Goal: Transaction & Acquisition: Complete application form

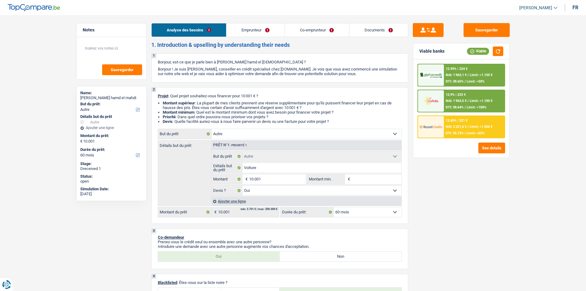
select select "other"
select select "60"
select select "other"
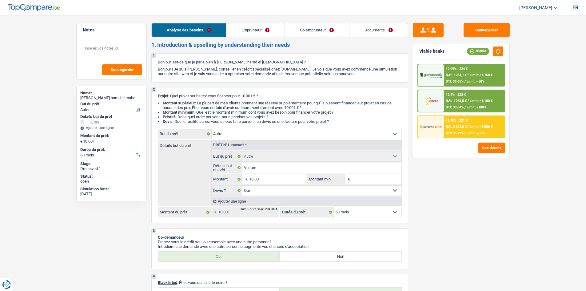
select select "yes"
select select "60"
select select "worker"
select select "noProfession"
select select "netSalary"
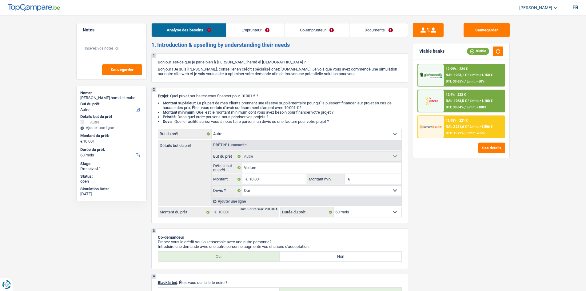
select select "rents"
select select "personalLoan"
select select "homeFurnishingOrRelocation"
select select "48"
select select "other"
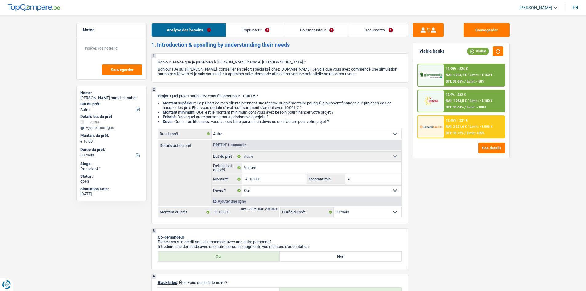
select select "other"
select select "yes"
select select "60"
select select "worker"
select select "netSalary"
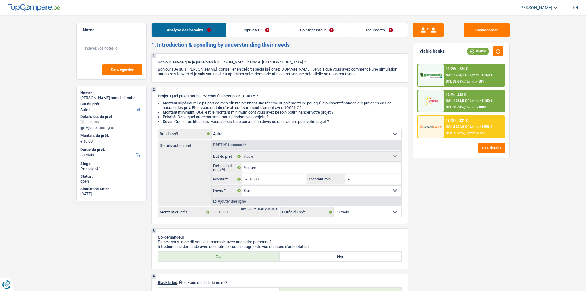
click at [254, 30] on link "Emprunteur" at bounding box center [255, 29] width 58 height 13
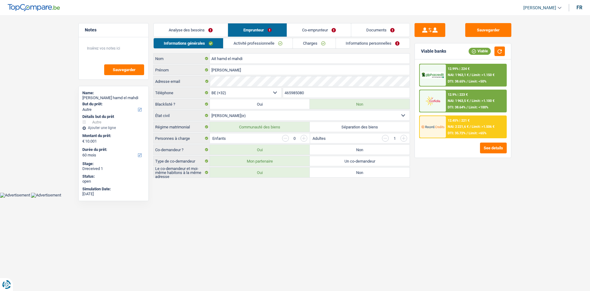
click at [268, 43] on link "Activité professionnelle" at bounding box center [258, 43] width 69 height 10
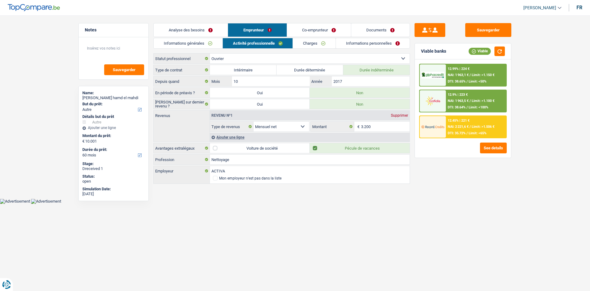
click at [307, 45] on link "Charges" at bounding box center [314, 43] width 43 height 10
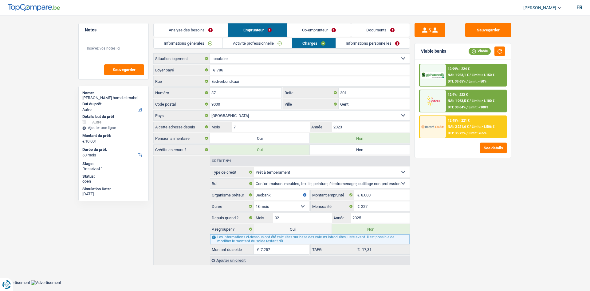
click at [258, 43] on link "Activité professionnelle" at bounding box center [257, 43] width 69 height 10
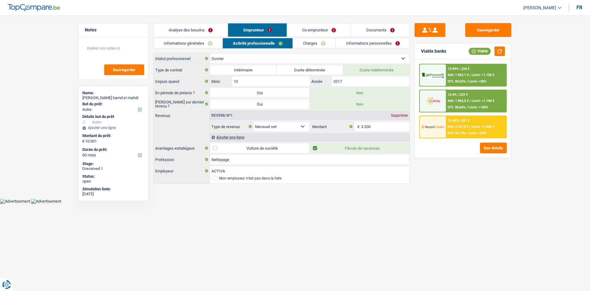
click at [301, 26] on link "Co-emprunteur" at bounding box center [319, 29] width 64 height 13
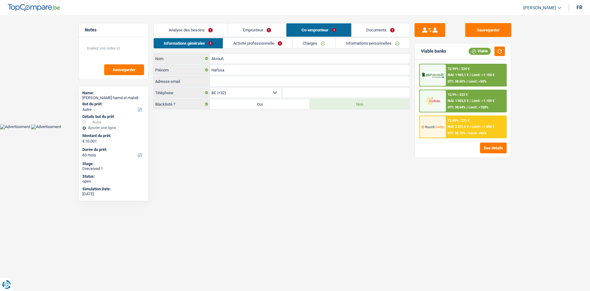
click at [263, 44] on link "Activité professionnelle" at bounding box center [257, 43] width 69 height 10
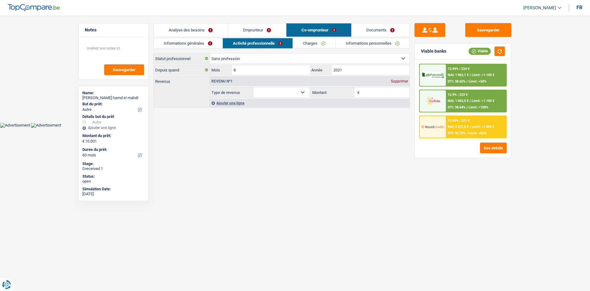
click at [303, 44] on link "Charges" at bounding box center [314, 43] width 43 height 10
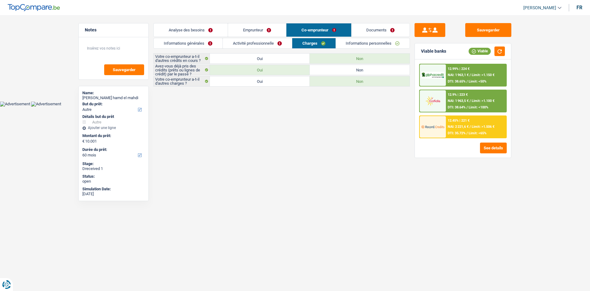
click at [356, 46] on link "Informations personnelles" at bounding box center [373, 43] width 74 height 10
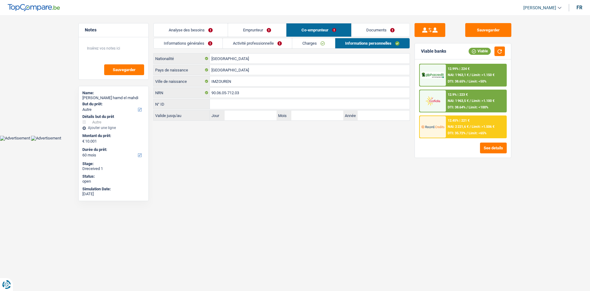
click at [374, 30] on link "Documents" at bounding box center [381, 29] width 58 height 13
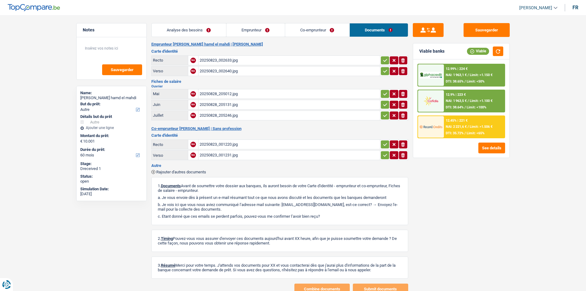
click at [217, 96] on div "20250828_205012.jpg" at bounding box center [289, 93] width 179 height 9
click at [224, 102] on div "20250828_205131.jpg" at bounding box center [289, 104] width 179 height 9
click at [242, 117] on div "20250828_205246.jpg" at bounding box center [289, 115] width 179 height 9
drag, startPoint x: 255, startPoint y: 27, endPoint x: 252, endPoint y: 30, distance: 4.2
click at [254, 28] on link "Emprunteur" at bounding box center [255, 29] width 58 height 13
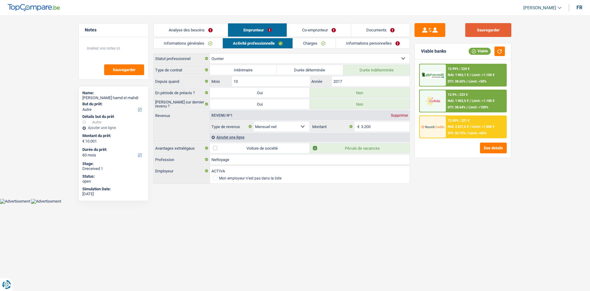
click at [503, 27] on button "Sauvegarder" at bounding box center [489, 30] width 46 height 14
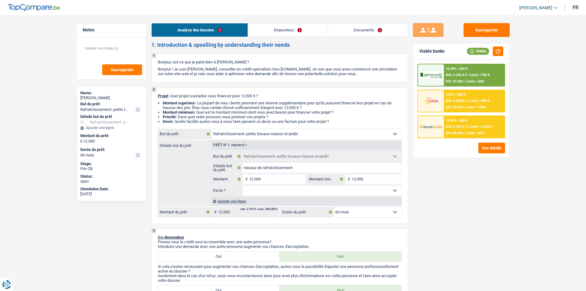
select select "houseOrGarden"
select select "60"
select select "houseOrGarden"
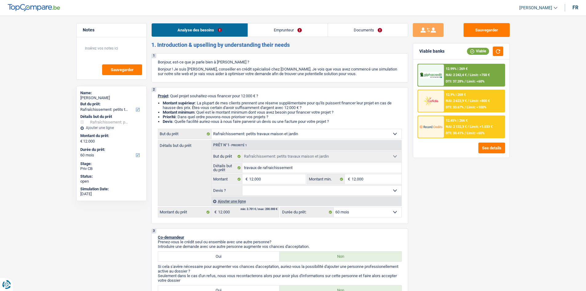
select select "60"
select select "publicEmployee"
select select "familyAllowances"
select select "netSalary"
select select "mealVouchers"
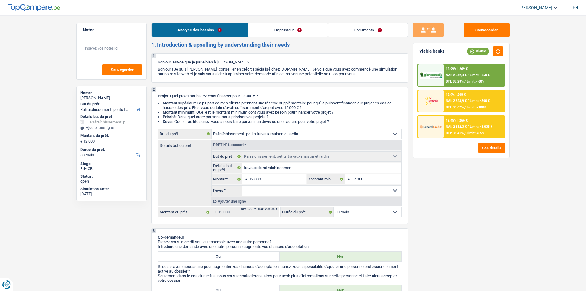
select select "ownerWithMortgage"
select select "houseOrGarden"
select select "60"
click at [477, 33] on button "Sauvegarder" at bounding box center [486, 30] width 46 height 14
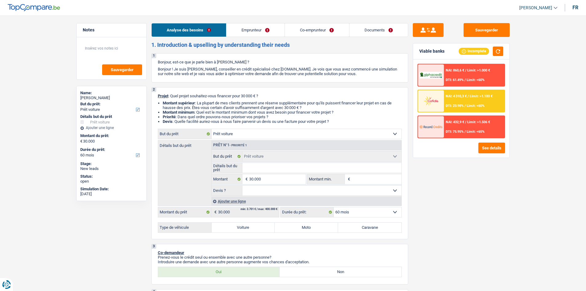
select select "car"
select select "60"
select select "car"
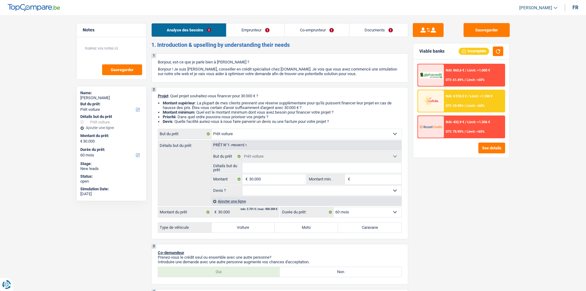
select select "60"
select select "independent"
select select "mutuality"
select select "familyAllowances"
select select "netSalary"
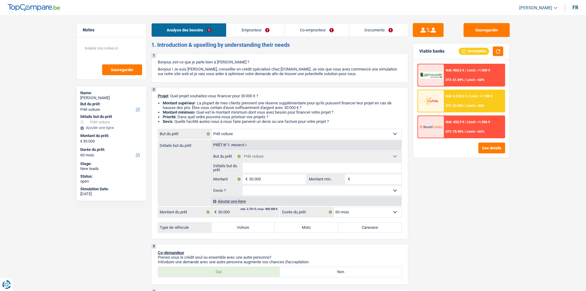
select select "mutualityIndemnity"
select select "ownerWithMortgage"
select select "mortgage"
select select "300"
select select "car"
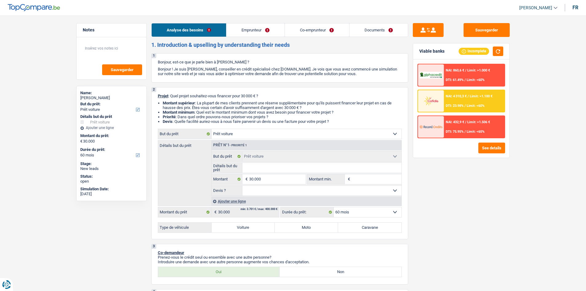
select select "car"
select select "60"
select select "32"
select select "married"
click at [263, 28] on link "Emprunteur" at bounding box center [255, 29] width 58 height 13
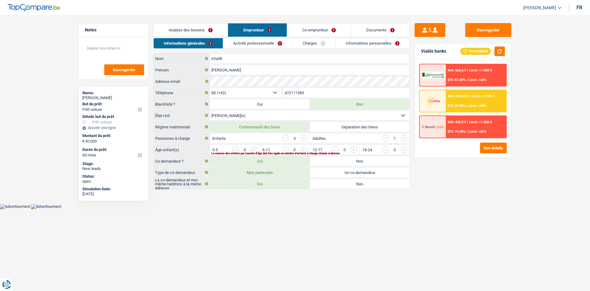
click at [318, 30] on link "Co-emprunteur" at bounding box center [319, 29] width 64 height 13
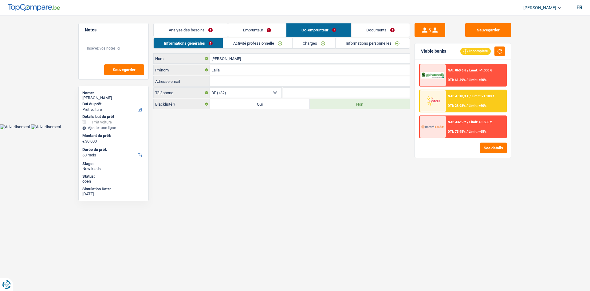
click at [267, 26] on link "Emprunteur" at bounding box center [257, 29] width 58 height 13
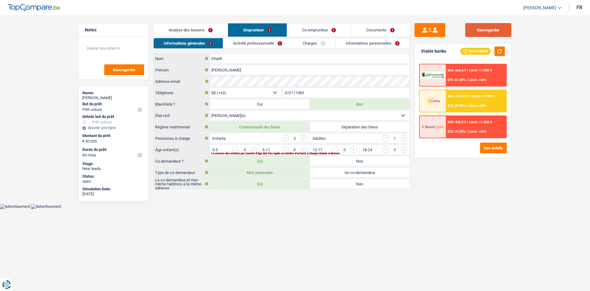
click at [478, 25] on button "Sauvegarder" at bounding box center [489, 30] width 46 height 14
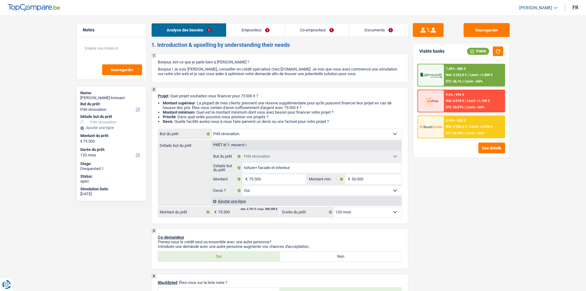
select select "renovation"
select select "120"
select select "renovation"
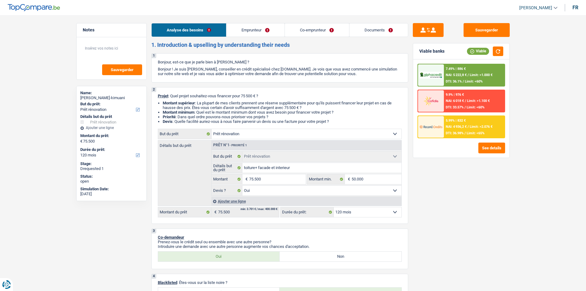
select select "yes"
select select "120"
select select "privateEmployee"
select select "invalid"
select select "familyAllowances"
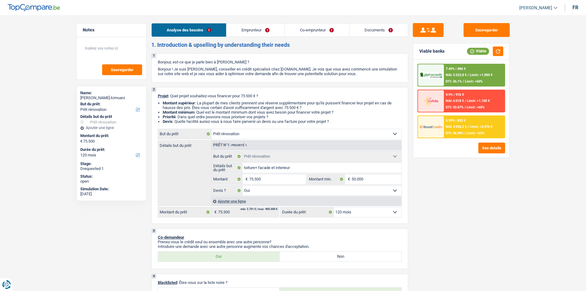
select select "netSalary"
select select "mealVouchers"
select select "other"
select select "disabilityPension"
select select "mutualityIndemnity"
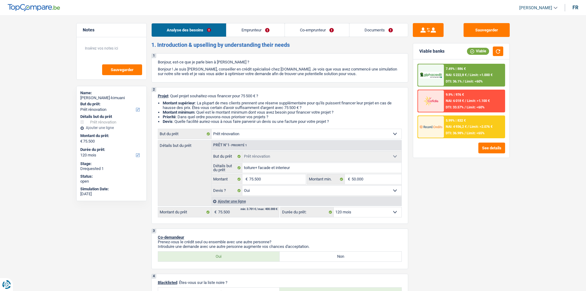
select select "ownerWithMortgage"
select select "mortgage"
select select "300"
select select "personalLoan"
select select "smallWorks"
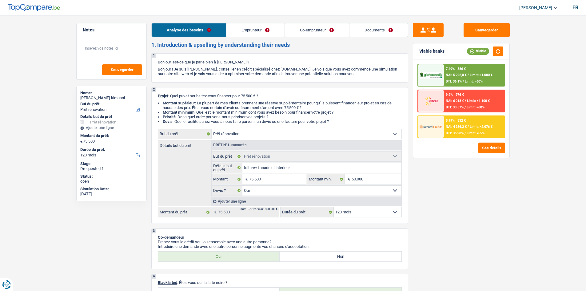
select select "48"
select select "carLoan"
select select "48"
select select "cardOrCredit"
select select "renovation"
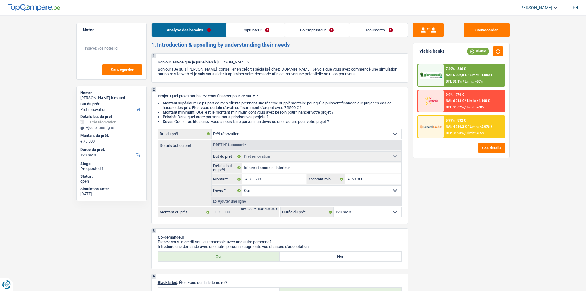
select select "renovation"
select select "yes"
select select "120"
click at [377, 29] on link "Documents" at bounding box center [378, 29] width 58 height 13
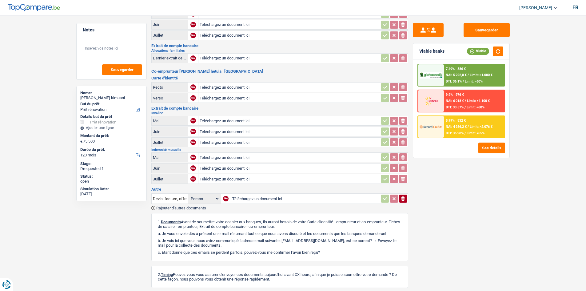
scroll to position [76, 0]
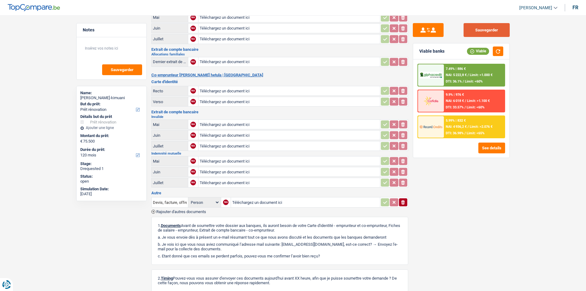
click at [485, 33] on button "Sauvegarder" at bounding box center [486, 30] width 46 height 14
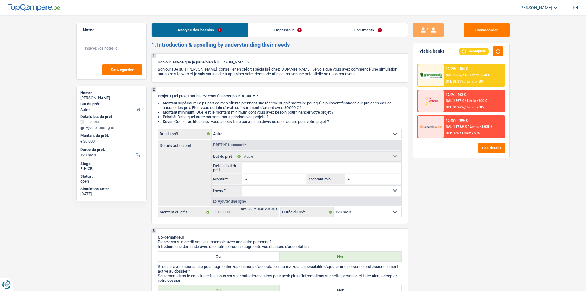
select select "other"
select select "120"
select select "other"
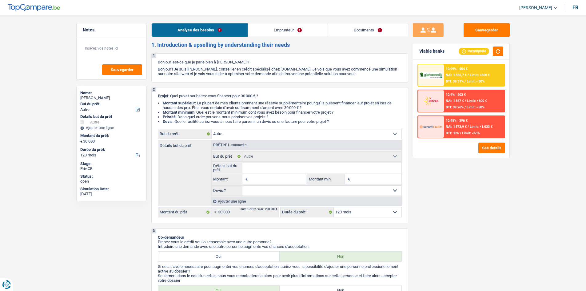
select select "120"
select select "worker"
select select "netSalary"
select select "rents"
select select "other"
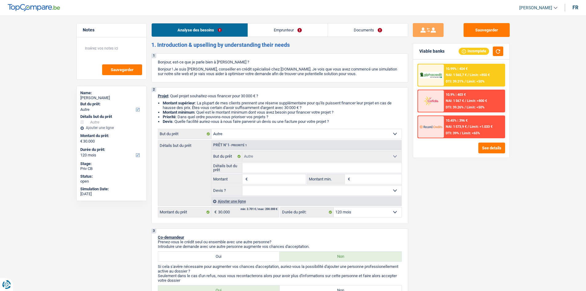
select select "other"
select select "120"
click at [279, 25] on link "Emprunteur" at bounding box center [288, 29] width 80 height 13
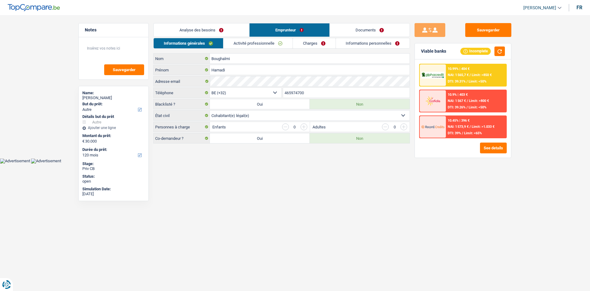
click at [371, 29] on link "Documents" at bounding box center [370, 29] width 80 height 13
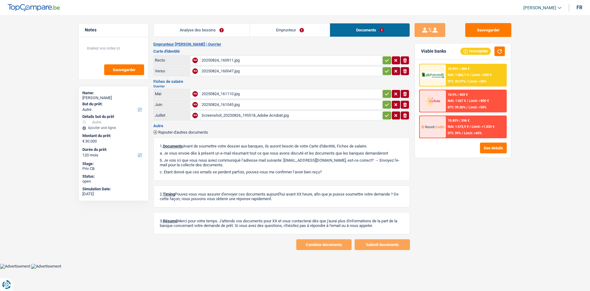
click at [212, 30] on link "Analyse des besoins" at bounding box center [202, 29] width 96 height 13
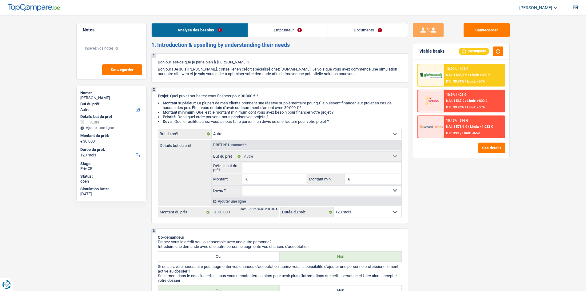
click at [281, 33] on link "Emprunteur" at bounding box center [288, 29] width 80 height 13
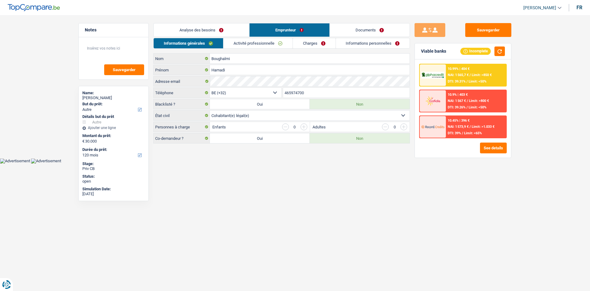
click at [194, 29] on link "Analyse des besoins" at bounding box center [202, 29] width 96 height 13
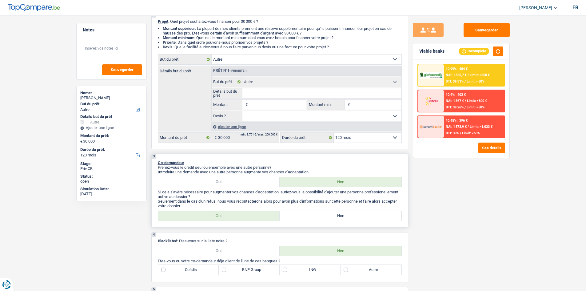
scroll to position [31, 0]
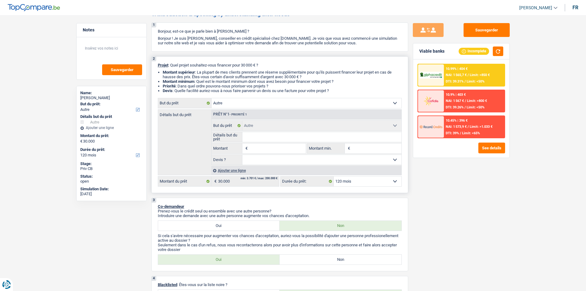
click at [281, 141] on input "Détails but du prêt" at bounding box center [321, 137] width 159 height 10
click at [390, 202] on div "3 Co-demandeur Prenez-vous le crédit seul ou ensemble avec une autre personne? …" at bounding box center [279, 233] width 257 height 73
click at [264, 137] on input "Détails but du prêt" at bounding box center [321, 137] width 159 height 10
click at [284, 103] on select "Confort maison: meubles, textile, peinture, électroménager, outillage non-profe…" at bounding box center [307, 103] width 190 height 10
select select "hobbies"
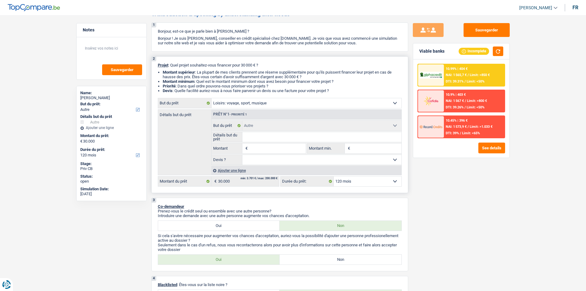
click at [212, 98] on select "Confort maison: meubles, textile, peinture, électroménager, outillage non-profe…" at bounding box center [307, 103] width 190 height 10
select select "hobbies"
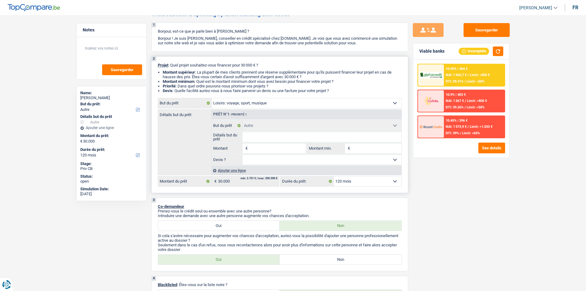
select select "hobbies"
select select "other"
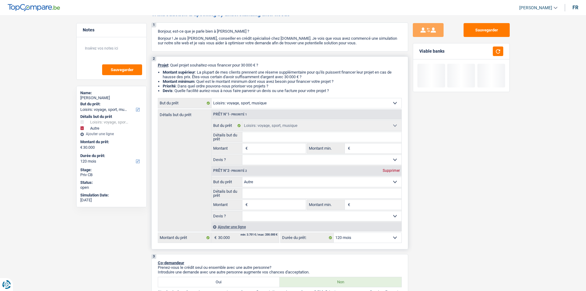
click at [251, 105] on select "Confort maison: meubles, textile, peinture, électroménager, outillage non-profe…" at bounding box center [307, 103] width 190 height 10
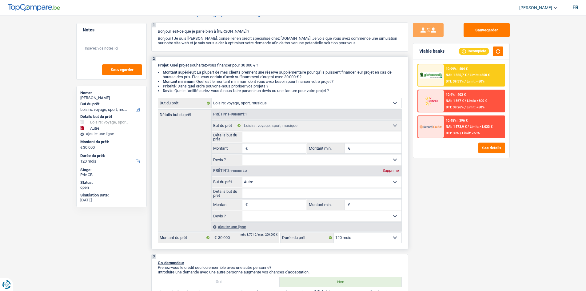
select select "household"
click at [212, 98] on select "Confort maison: meubles, textile, peinture, électroménager, outillage non-profe…" at bounding box center [307, 103] width 190 height 10
select select "household"
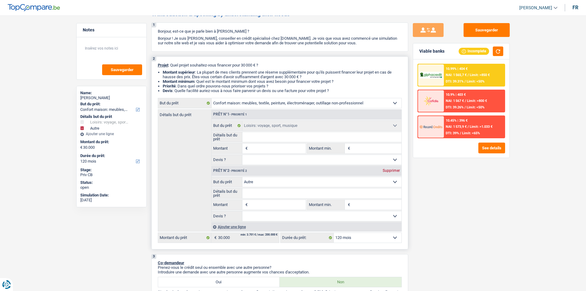
select select "household"
select select "hobbies"
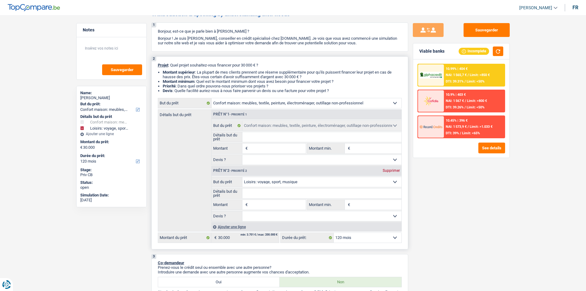
select select "other"
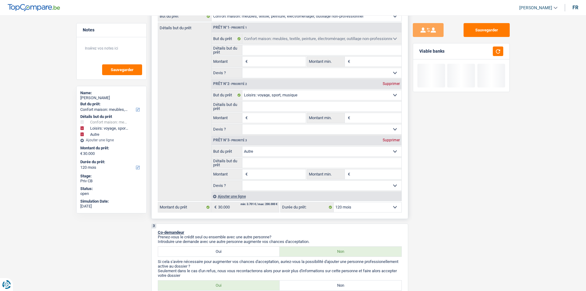
scroll to position [92, 0]
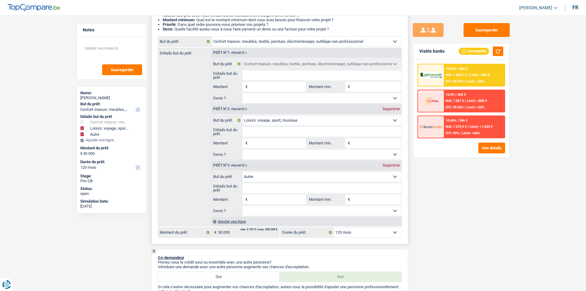
click at [389, 108] on div "Supprimer" at bounding box center [391, 109] width 20 height 4
type input "0"
select select
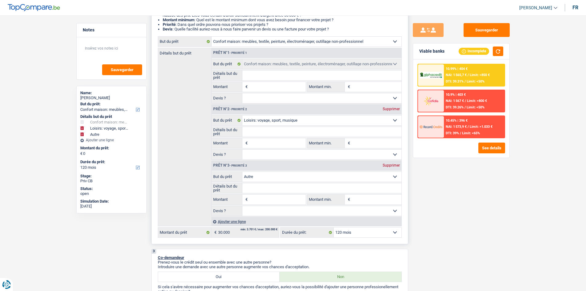
select select "other"
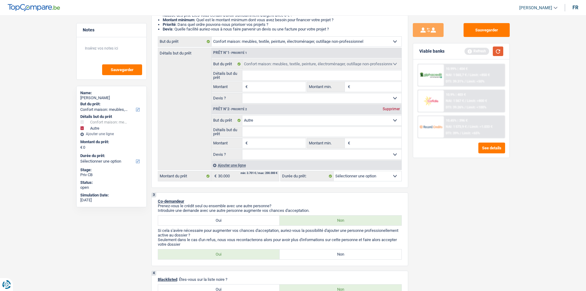
click at [499, 54] on button "button" at bounding box center [498, 51] width 10 height 10
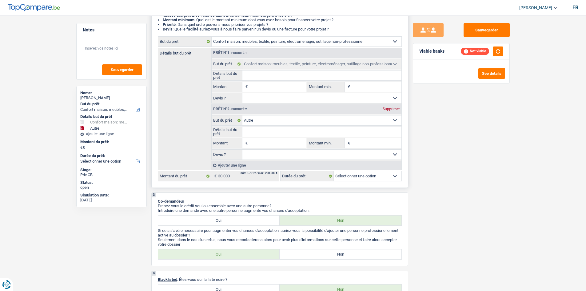
click at [389, 108] on div "Supprimer" at bounding box center [391, 109] width 20 height 4
select select
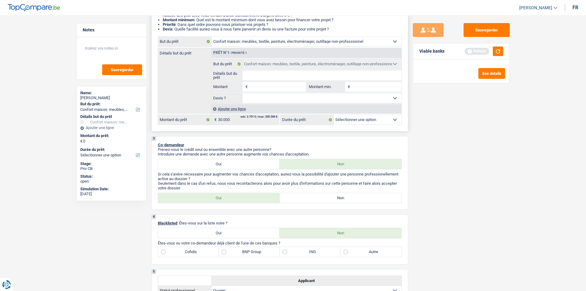
click at [261, 86] on input "Montant" at bounding box center [277, 87] width 56 height 10
type input "3"
type input "30"
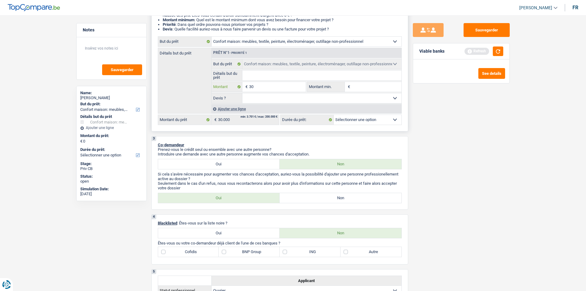
type input "300"
type input "3.000"
type input "30.000"
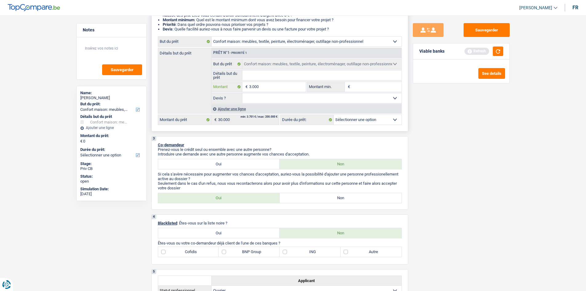
type input "30.000"
click at [355, 119] on select "12 mois 18 mois 24 mois Sélectionner une option" at bounding box center [368, 120] width 68 height 10
select select "120"
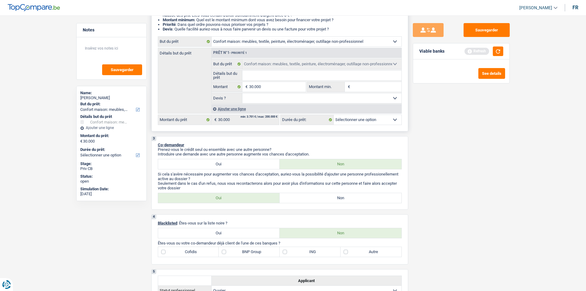
select select "120"
select select "12"
click at [334, 115] on select "12 mois 18 mois 24 mois 30 mois 36 mois 42 mois 48 mois 60 mois 72 mois 84 mois…" at bounding box center [368, 120] width 68 height 10
select select "12"
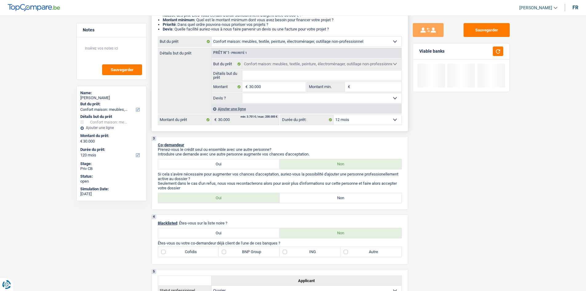
select select "12"
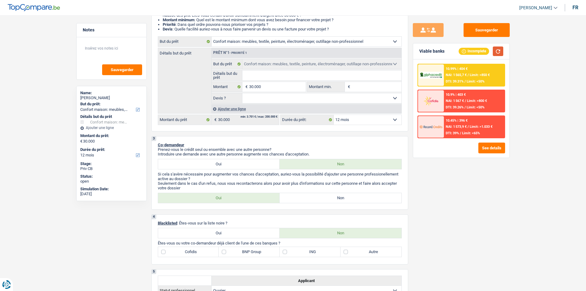
click at [500, 50] on button "button" at bounding box center [498, 51] width 10 height 10
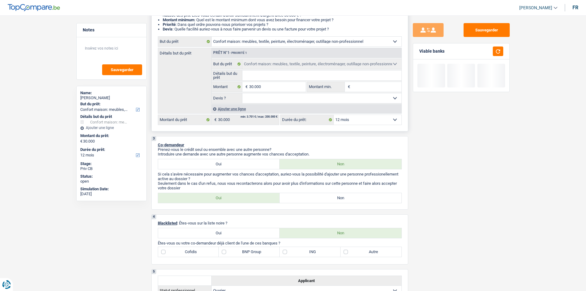
click at [347, 118] on select "12 mois 18 mois 24 mois 30 mois 36 mois 42 mois 48 mois 60 mois 72 mois 84 mois…" at bounding box center [368, 120] width 68 height 10
select select "120"
click at [334, 115] on select "12 mois 18 mois 24 mois 30 mois 36 mois 42 mois 48 mois 60 mois 72 mois 84 mois…" at bounding box center [368, 120] width 68 height 10
select select "120"
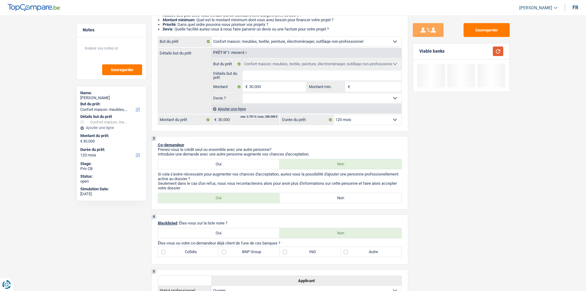
click at [501, 48] on button "button" at bounding box center [498, 51] width 10 height 10
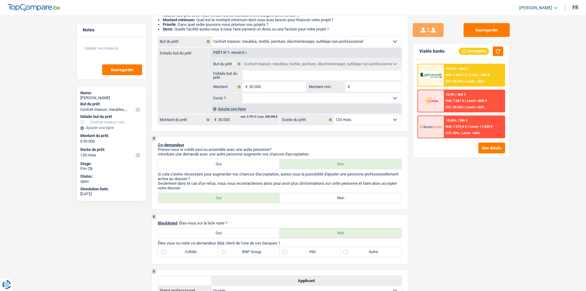
click at [439, 80] on div at bounding box center [431, 75] width 26 height 22
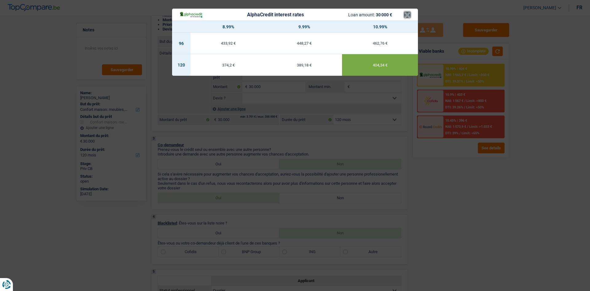
click at [407, 15] on button "×" at bounding box center [407, 15] width 6 height 6
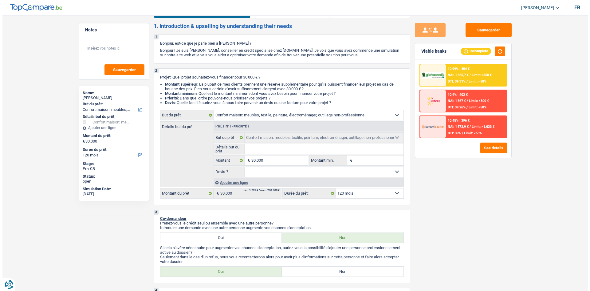
scroll to position [0, 0]
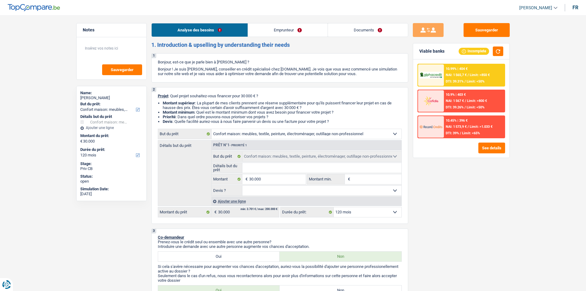
click at [273, 34] on link "Emprunteur" at bounding box center [288, 29] width 80 height 13
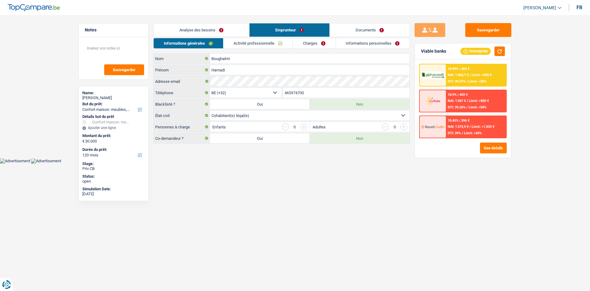
click at [252, 42] on link "Activité professionnelle" at bounding box center [258, 43] width 69 height 10
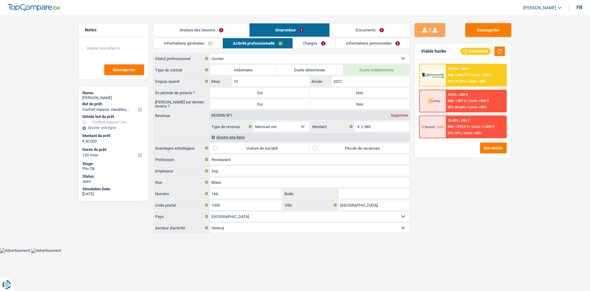
click at [353, 92] on label "Non" at bounding box center [360, 93] width 100 height 10
click at [353, 92] on input "Non" at bounding box center [360, 93] width 100 height 10
radio input "true"
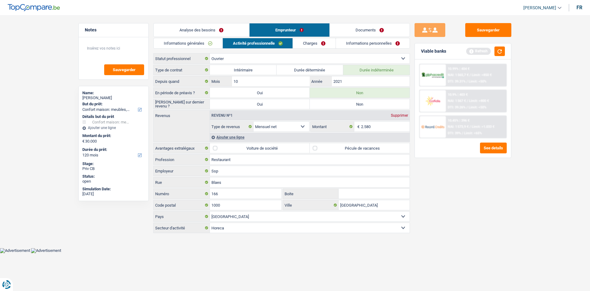
click at [352, 104] on label "Non" at bounding box center [360, 104] width 100 height 10
click at [352, 104] on input "Non" at bounding box center [360, 104] width 100 height 10
radio input "true"
click at [326, 43] on link "Charges" at bounding box center [314, 43] width 43 height 10
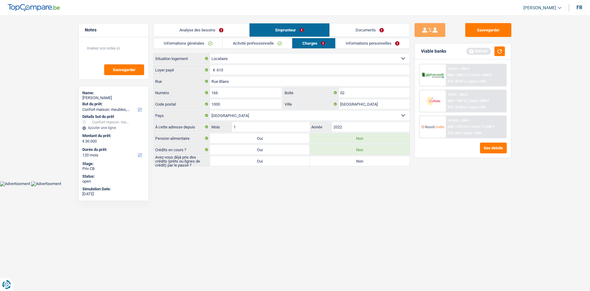
click at [349, 41] on link "Informations personnelles" at bounding box center [373, 43] width 74 height 10
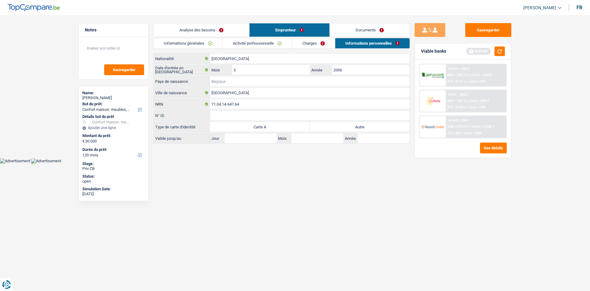
click at [257, 81] on input "Pays de naissance" at bounding box center [310, 81] width 200 height 10
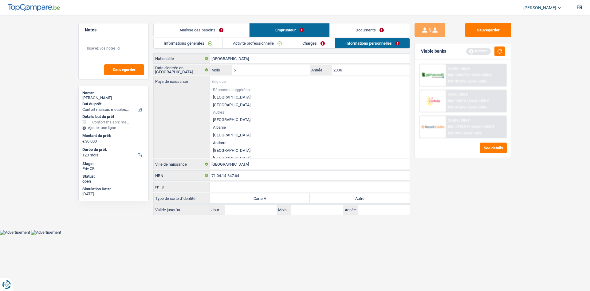
type input "t"
type input "u"
click at [220, 124] on li "Tunisie" at bounding box center [310, 123] width 200 height 8
type input "Tunisie"
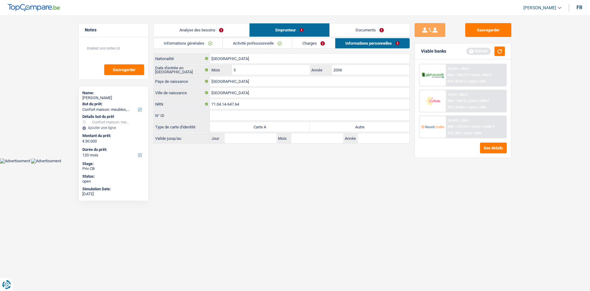
click at [362, 24] on link "Documents" at bounding box center [370, 29] width 80 height 13
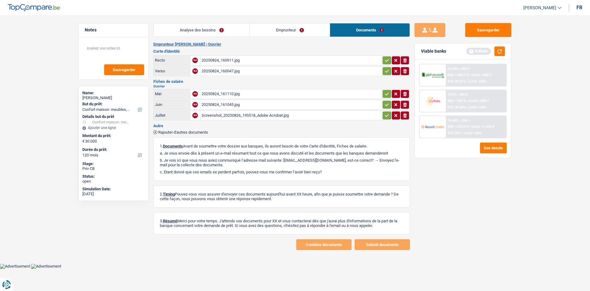
click at [222, 93] on div "20250824_161110.jpg" at bounding box center [291, 93] width 179 height 9
click at [213, 104] on div "20250824_161045.jpg" at bounding box center [291, 104] width 179 height 9
click at [293, 112] on div "Screenshot_20250826_195518_Adobe Acrobat.jpg" at bounding box center [291, 115] width 179 height 9
click at [275, 32] on link "Emprunteur" at bounding box center [290, 29] width 80 height 13
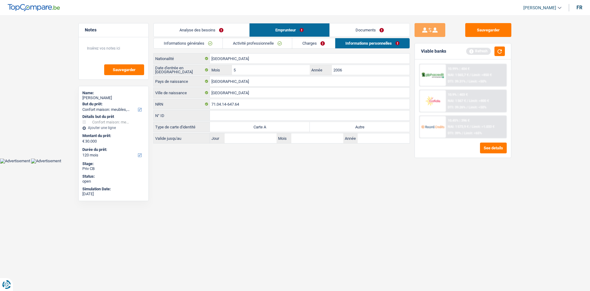
click at [270, 43] on link "Activité professionnelle" at bounding box center [257, 43] width 69 height 10
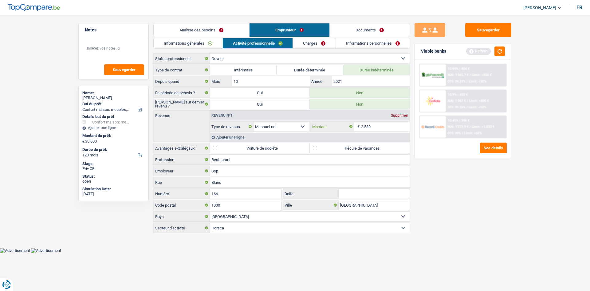
click at [390, 127] on input "2.580" at bounding box center [385, 126] width 49 height 10
type input "2.200"
click at [496, 202] on div "Sauvegarder Viable banks Refresh 10.99% | 404 € NAI: 1 565,7 € / Limit: >850 € …" at bounding box center [463, 151] width 106 height 256
click at [499, 52] on button "button" at bounding box center [500, 51] width 10 height 10
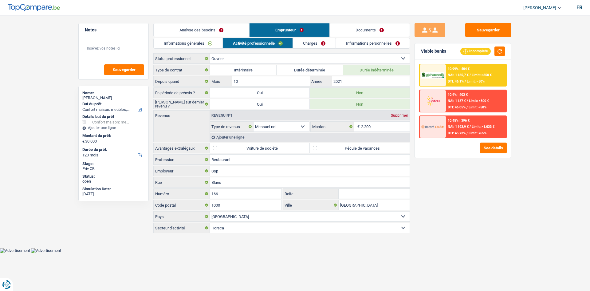
click at [470, 77] on div "10.99% | 404 € NAI: 1 185,7 € / Limit: >850 € DTI: 46.1% / Limit: <50%" at bounding box center [476, 75] width 61 height 22
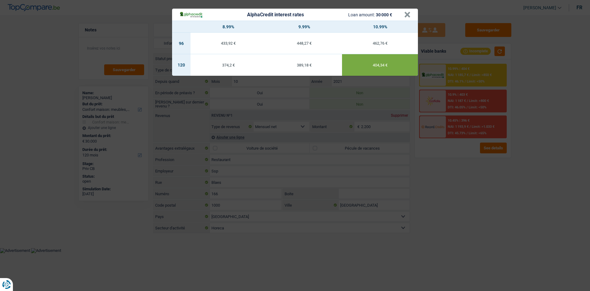
click at [298, 64] on div "389,18 €" at bounding box center [305, 65] width 76 height 4
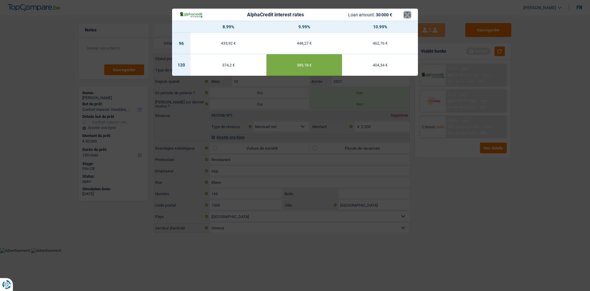
click at [410, 13] on button "×" at bounding box center [407, 15] width 6 height 6
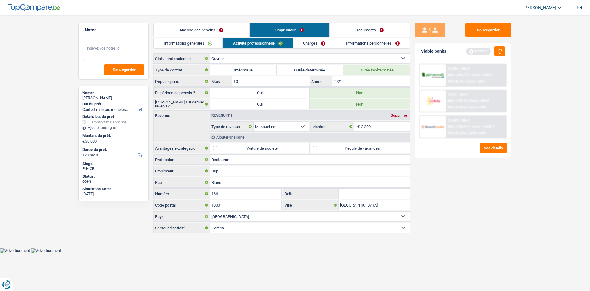
click at [120, 53] on textarea at bounding box center [113, 51] width 61 height 18
type textarea "t"
click at [140, 46] on textarea "difficulté à obtenir le but de la demande" at bounding box center [113, 51] width 61 height 18
drag, startPoint x: 140, startPoint y: 46, endPoint x: 145, endPoint y: 45, distance: 5.1
click at [145, 45] on div "difficulté à obtenir le but de la demande Sauvegarder" at bounding box center [114, 58] width 70 height 42
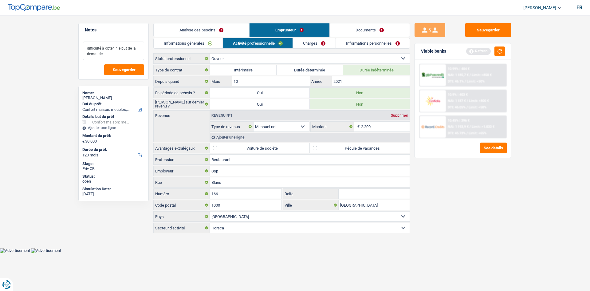
click at [114, 58] on textarea "difficulté à obtenir le but de la demande" at bounding box center [113, 51] width 61 height 18
type textarea "difficulté à obtenir le but de la demande"
click at [114, 68] on span "Sauvegarder" at bounding box center [124, 70] width 23 height 4
click at [501, 32] on button "Sauvegarder" at bounding box center [489, 30] width 46 height 14
click at [494, 30] on button "Sauvegarder" at bounding box center [489, 30] width 46 height 14
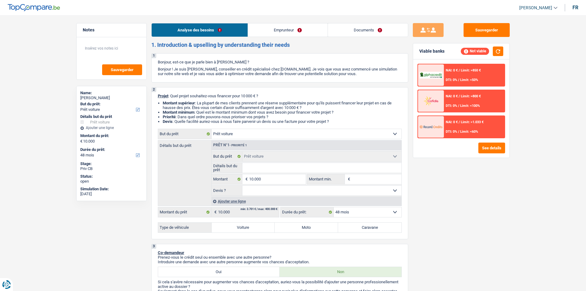
select select "car"
select select "48"
select select "car"
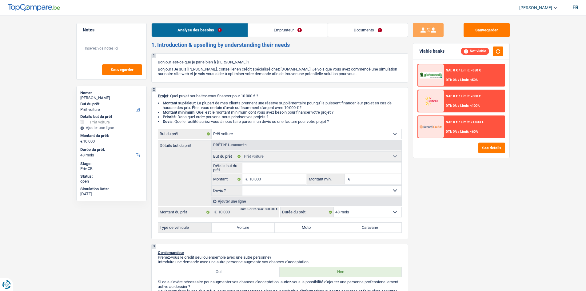
select select "48"
select select "independent"
select select "netSalary"
select select "car"
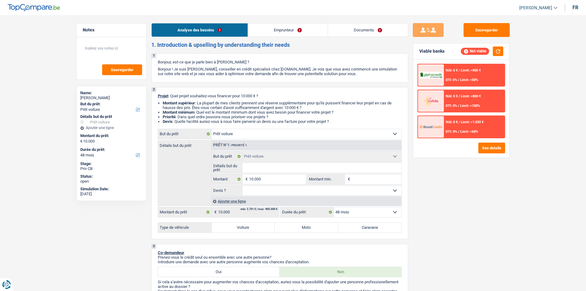
select select "48"
click at [371, 181] on input "Montant min." at bounding box center [376, 179] width 50 height 10
type input "1"
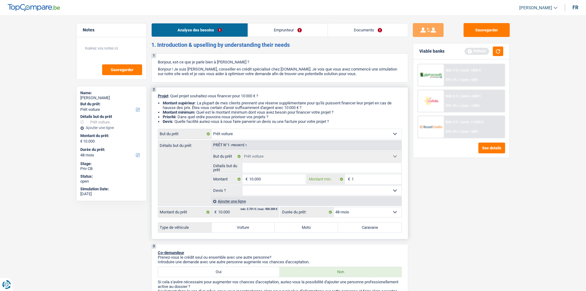
type input "10"
type input "100"
type input "1.000"
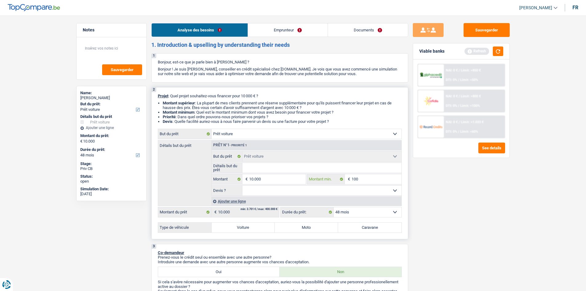
type input "1.000"
type input "10.000"
click at [429, 197] on div "Sauvegarder Viable banks Refresh NAI: 0 € / Limit: >850 € DTI: 0% / Limit: <50%…" at bounding box center [461, 151] width 106 height 256
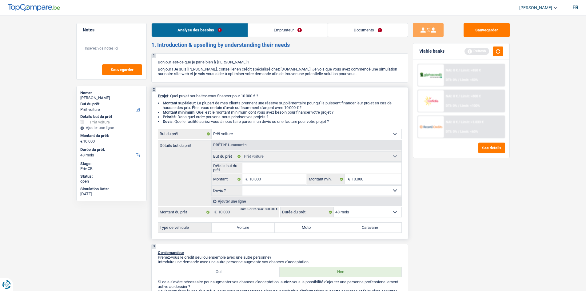
click at [270, 165] on input "Détails but du prêt" at bounding box center [321, 168] width 159 height 10
click at [253, 192] on select "Oui Non Non répondu Sélectionner une option" at bounding box center [321, 190] width 159 height 10
select select "false"
click at [242, 185] on select "Oui Non Non répondu Sélectionner une option" at bounding box center [321, 190] width 159 height 10
select select "false"
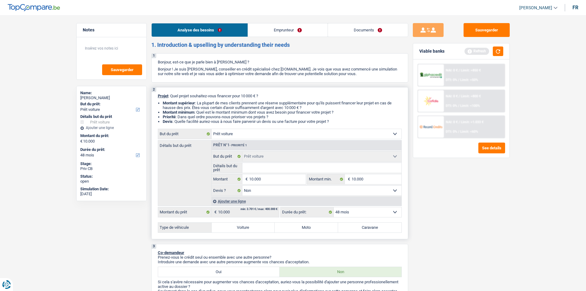
click at [230, 229] on label "Voiture" at bounding box center [243, 227] width 63 height 10
click at [230, 229] on input "Voiture" at bounding box center [243, 227] width 63 height 10
radio input "true"
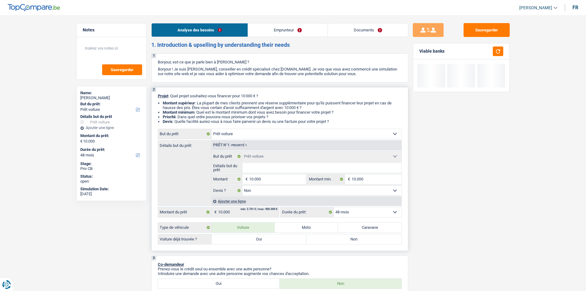
click at [335, 241] on label "Non" at bounding box center [353, 239] width 95 height 10
click at [335, 241] on input "Non" at bounding box center [353, 239] width 95 height 10
radio input "true"
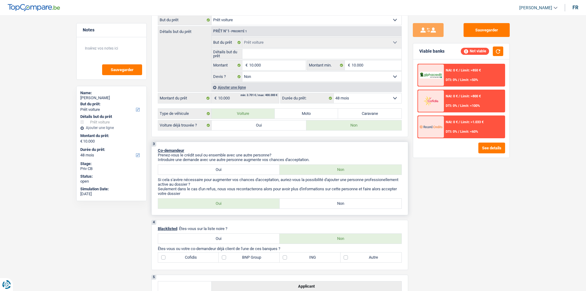
scroll to position [184, 0]
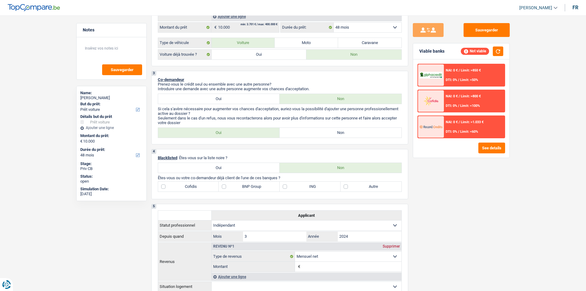
click at [466, 201] on div "Sauvegarder Viable banks Not viable NAI: 0 € / Limit: >850 € DTI: 0% / Limit: <…" at bounding box center [461, 151] width 106 height 256
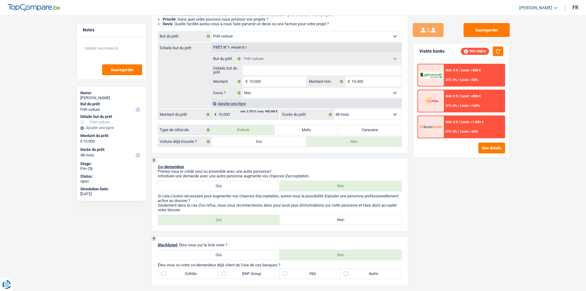
scroll to position [0, 0]
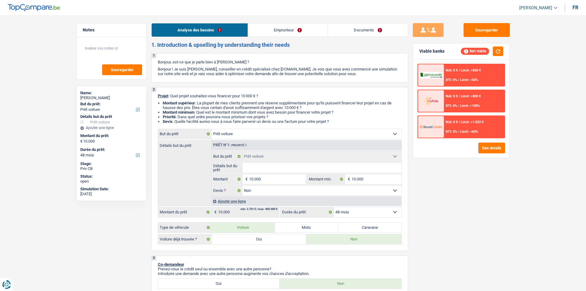
click at [286, 31] on link "Emprunteur" at bounding box center [288, 29] width 80 height 13
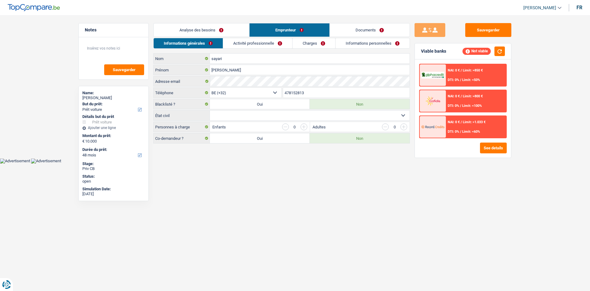
click at [199, 28] on link "Analyse des besoins" at bounding box center [202, 29] width 96 height 13
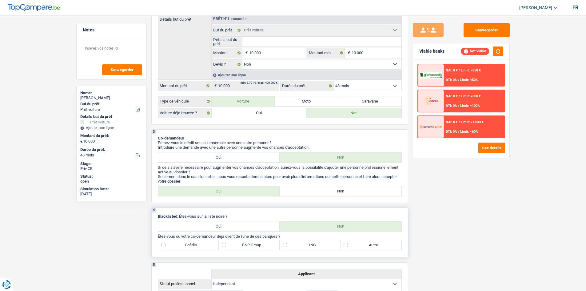
scroll to position [184, 0]
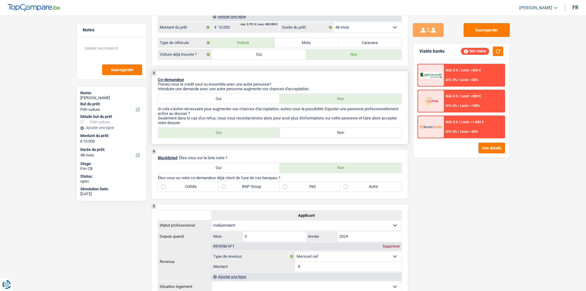
click at [303, 131] on label "Non" at bounding box center [340, 133] width 122 height 10
click at [303, 131] on input "Non" at bounding box center [340, 133] width 122 height 10
radio input "true"
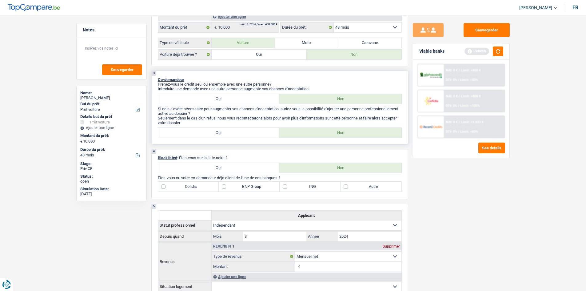
click at [259, 128] on label "Oui" at bounding box center [219, 133] width 122 height 10
click at [259, 128] on input "Oui" at bounding box center [219, 133] width 122 height 10
radio input "true"
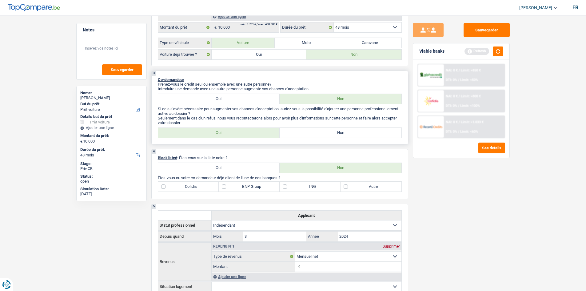
click at [247, 97] on label "Oui" at bounding box center [219, 99] width 122 height 10
click at [247, 97] on input "Oui" at bounding box center [219, 99] width 122 height 10
radio input "true"
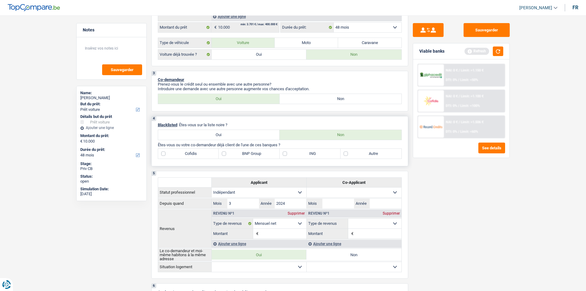
click at [229, 156] on label "BNP Group" at bounding box center [249, 154] width 61 height 10
click at [229, 156] on input "BNP Group" at bounding box center [249, 154] width 61 height 10
checkbox input "true"
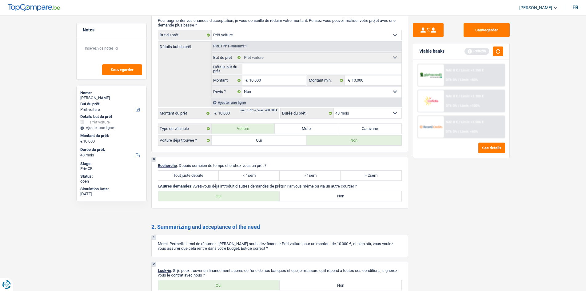
scroll to position [338, 0]
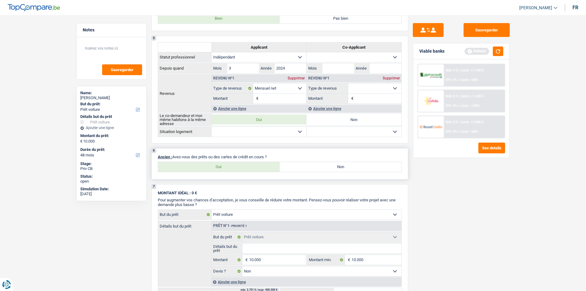
click at [300, 168] on label "Non" at bounding box center [340, 167] width 122 height 10
click at [300, 168] on input "Non" at bounding box center [340, 167] width 122 height 10
radio input "true"
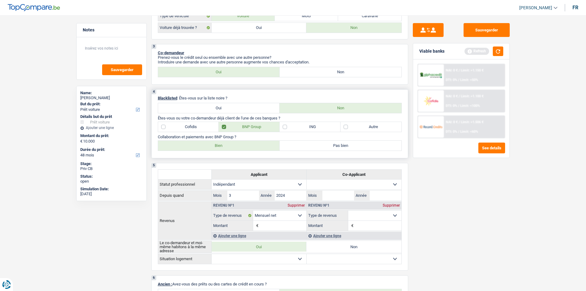
scroll to position [154, 0]
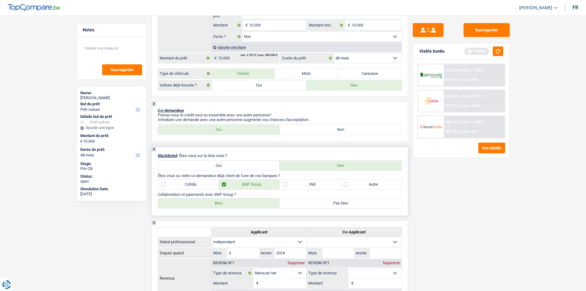
click at [208, 203] on label "Bien" at bounding box center [219, 203] width 122 height 10
click at [208, 203] on input "Bien" at bounding box center [219, 203] width 122 height 10
radio input "true"
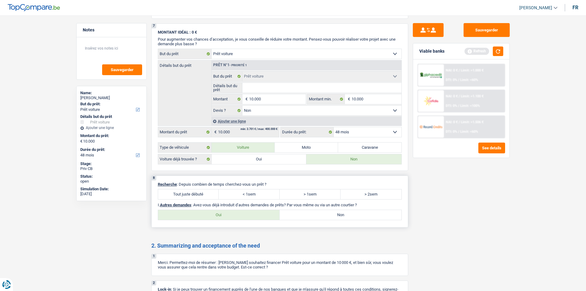
scroll to position [492, 0]
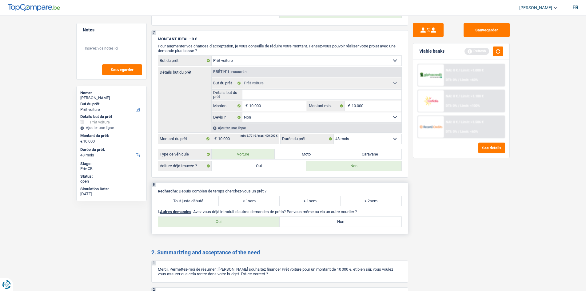
click at [162, 196] on div "Tout juste débuté < 1sem > 1sem > 2sem Tous les champs sont obligatoires. Veuil…" at bounding box center [280, 201] width 244 height 10
click at [180, 199] on label "Tout juste débuté" at bounding box center [188, 201] width 61 height 10
click at [180, 194] on div "8 Recherche : Depuis combien de temps cherchez-vous un prêt ? Tout juste débuté…" at bounding box center [279, 208] width 257 height 52
click at [188, 201] on label "Tout juste débuté" at bounding box center [188, 201] width 61 height 10
click at [188, 201] on input "Tout juste débuté" at bounding box center [188, 201] width 61 height 10
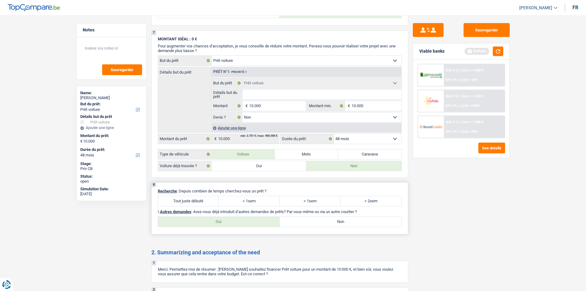
radio input "true"
click at [190, 200] on label "Tout juste débuté" at bounding box center [188, 201] width 61 height 10
click at [190, 200] on input "Tout juste débuté" at bounding box center [188, 201] width 61 height 10
click at [316, 219] on label "Non" at bounding box center [340, 221] width 122 height 10
click at [316, 219] on input "Non" at bounding box center [340, 221] width 122 height 10
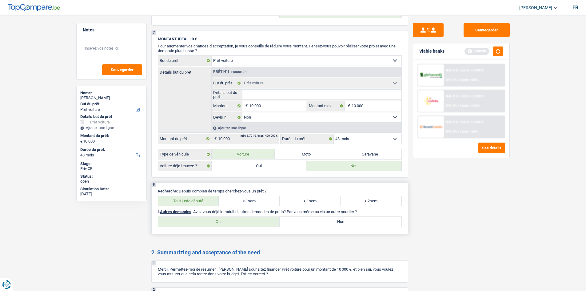
radio input "true"
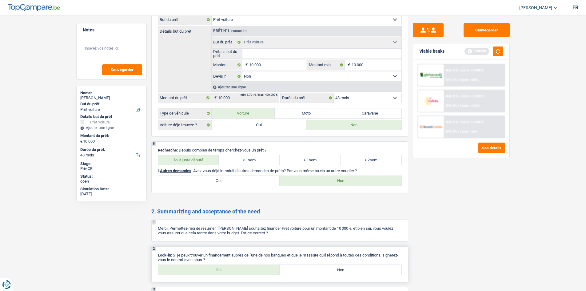
scroll to position [581, 0]
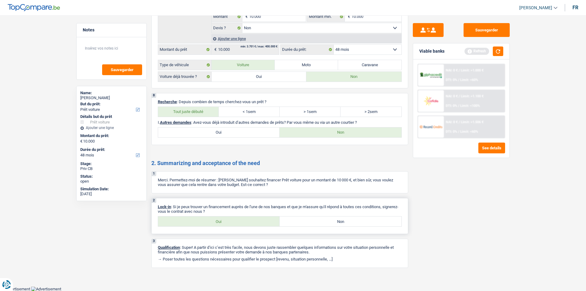
click at [192, 224] on label "Oui" at bounding box center [219, 221] width 122 height 10
click at [192, 224] on input "Oui" at bounding box center [219, 221] width 122 height 10
radio input "true"
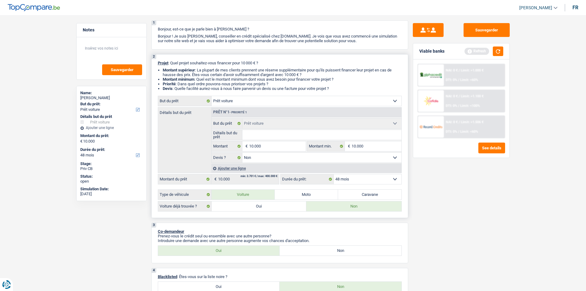
scroll to position [0, 0]
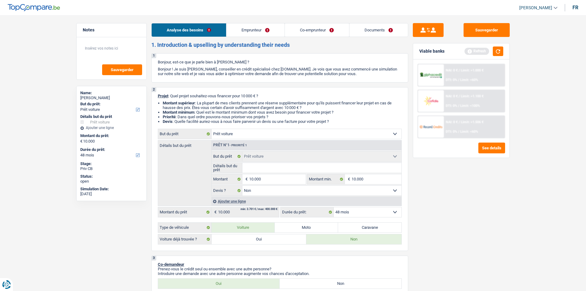
click at [245, 34] on link "Emprunteur" at bounding box center [255, 29] width 58 height 13
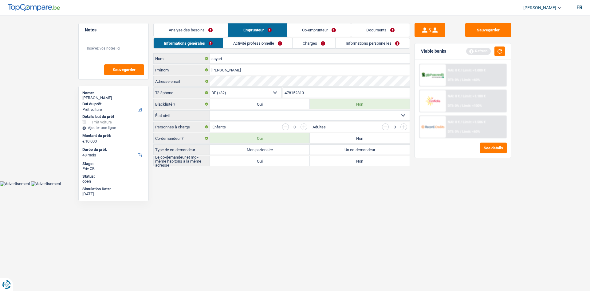
click at [240, 44] on link "Activité professionnelle" at bounding box center [257, 43] width 69 height 10
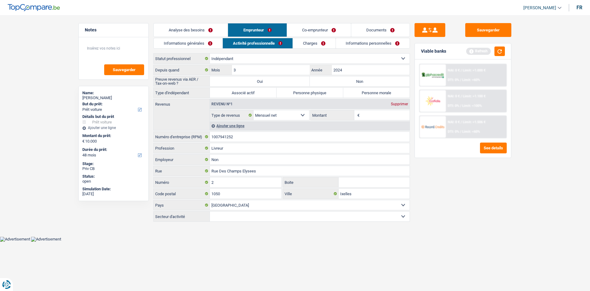
click at [321, 92] on label "Personne physique" at bounding box center [310, 93] width 67 height 10
click at [321, 92] on input "Personne physique" at bounding box center [310, 93] width 67 height 10
radio input "true"
click at [251, 81] on label "Oui" at bounding box center [260, 81] width 100 height 10
click at [251, 81] on input "Oui" at bounding box center [260, 81] width 100 height 10
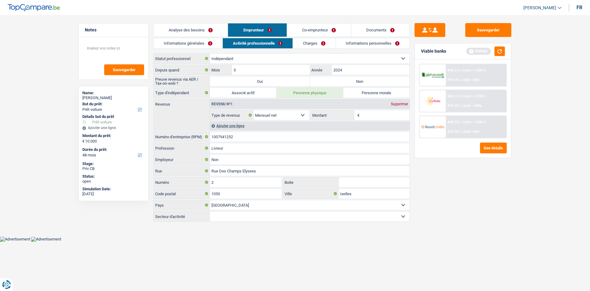
radio input "true"
drag, startPoint x: 372, startPoint y: 117, endPoint x: 367, endPoint y: 118, distance: 4.8
click at [371, 117] on input "Montant" at bounding box center [385, 115] width 49 height 10
type input "1"
type input "2.500"
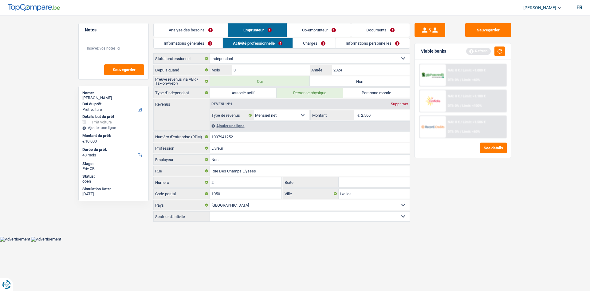
drag, startPoint x: 460, startPoint y: 233, endPoint x: 467, endPoint y: 237, distance: 8.3
click at [461, 234] on div "Sauvegarder Viable banks Refresh NAI: 0 € / Limit: >1.000 € DTI: 0% / Limit: <6…" at bounding box center [463, 151] width 106 height 256
click at [310, 42] on link "Charges" at bounding box center [314, 43] width 43 height 10
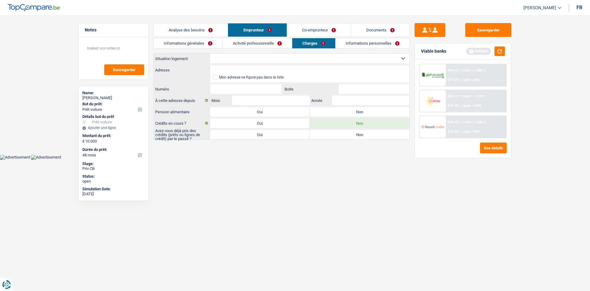
click at [237, 63] on select "Locataire Propriétaire avec prêt hypothécaire Propriétaire sans prêt hypothécai…" at bounding box center [310, 58] width 200 height 10
select select "rents"
click at [210, 53] on select "Locataire Propriétaire avec prêt hypothécaire Propriétaire sans prêt hypothécai…" at bounding box center [310, 58] width 200 height 10
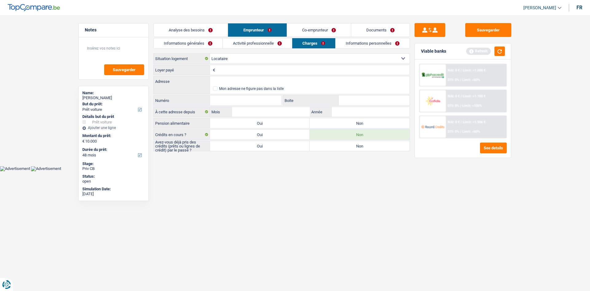
click at [225, 71] on input "Loyer payé" at bounding box center [313, 70] width 193 height 10
click at [234, 81] on input "Adresse" at bounding box center [310, 81] width 200 height 10
click at [240, 70] on input "1.070" at bounding box center [313, 70] width 193 height 10
type input "1"
type input "980"
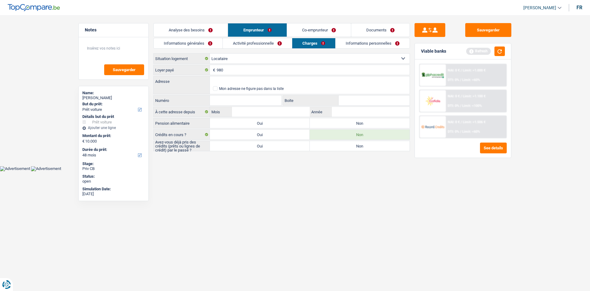
click at [247, 171] on html "Vous avez le contrôle de vos données Nous utilisons des cookies, tout comme nos…" at bounding box center [295, 85] width 590 height 171
click at [233, 80] on input "Adresse" at bounding box center [310, 81] width 200 height 10
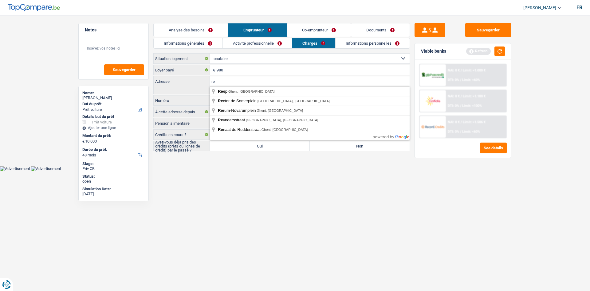
click at [248, 41] on link "Activité professionnelle" at bounding box center [257, 43] width 69 height 10
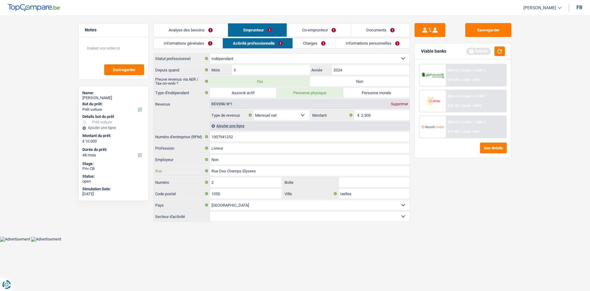
drag, startPoint x: 265, startPoint y: 173, endPoint x: 245, endPoint y: 173, distance: 20.3
click at [245, 173] on input "Rue Des Champs Elysees" at bounding box center [310, 171] width 200 height 10
click at [264, 170] on input "Rue Des Champs Elysees" at bounding box center [310, 171] width 200 height 10
drag, startPoint x: 264, startPoint y: 170, endPoint x: 184, endPoint y: 176, distance: 80.4
click at [184, 176] on div "Rue Des Champs Elysees Rue" at bounding box center [281, 170] width 257 height 10
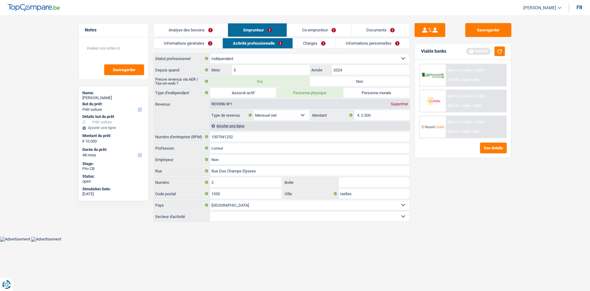
click at [314, 29] on link "Co-emprunteur" at bounding box center [319, 29] width 64 height 13
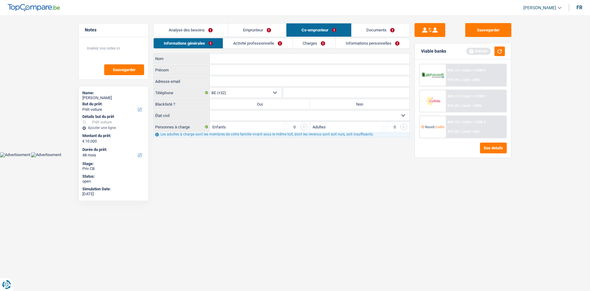
click at [264, 32] on link "Emprunteur" at bounding box center [257, 29] width 58 height 13
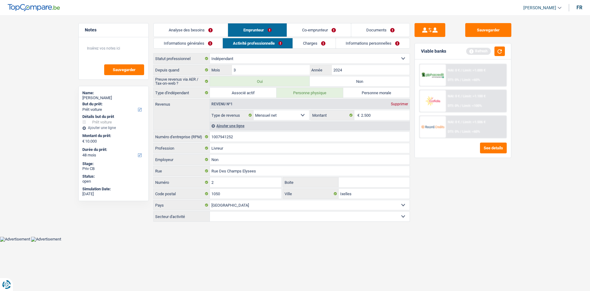
click at [308, 40] on link "Charges" at bounding box center [314, 43] width 43 height 10
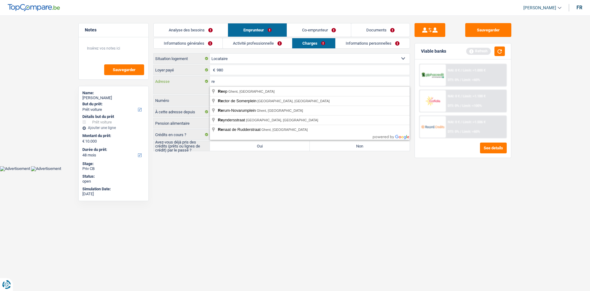
click at [228, 79] on input "re" at bounding box center [310, 81] width 200 height 10
type input "r"
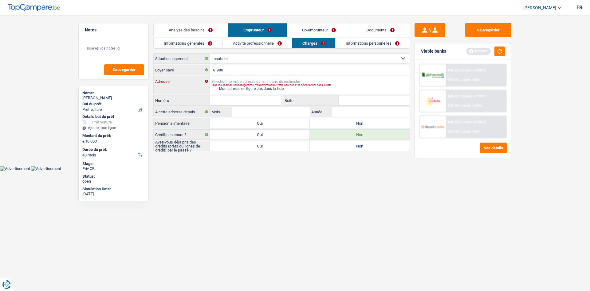
paste input "Rue Des Champs Elysees"
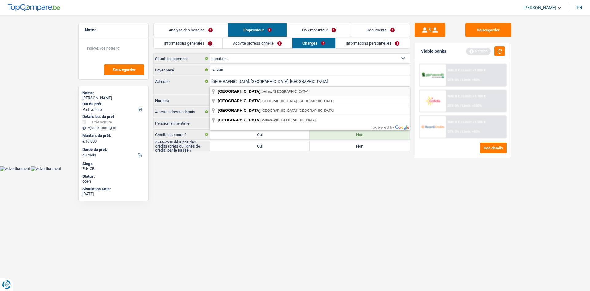
type input "Rue des Champs Elysées, 1050, Ixelles, BE"
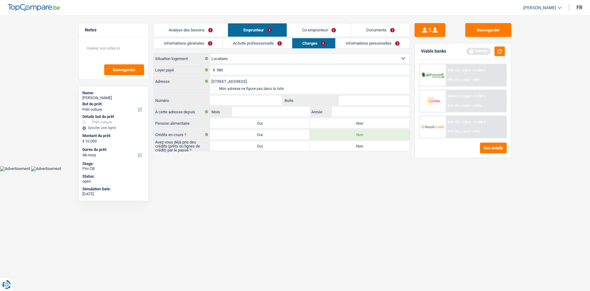
click at [248, 38] on link "Activité professionnelle" at bounding box center [257, 43] width 69 height 10
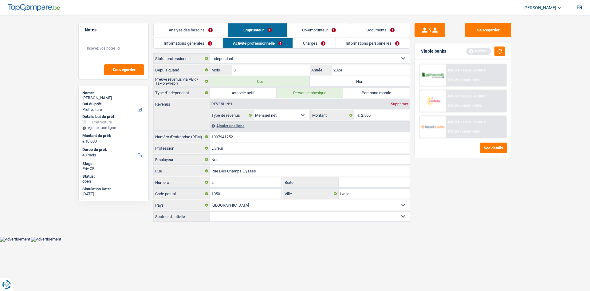
click at [314, 43] on link "Charges" at bounding box center [314, 43] width 43 height 10
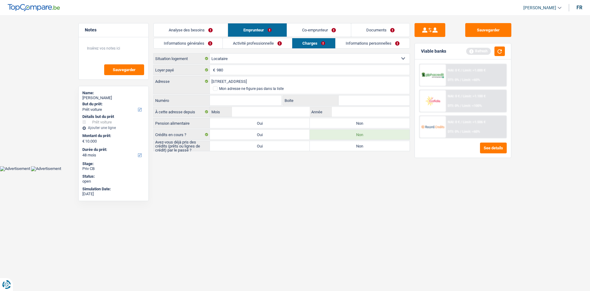
click at [257, 43] on link "Activité professionnelle" at bounding box center [257, 43] width 69 height 10
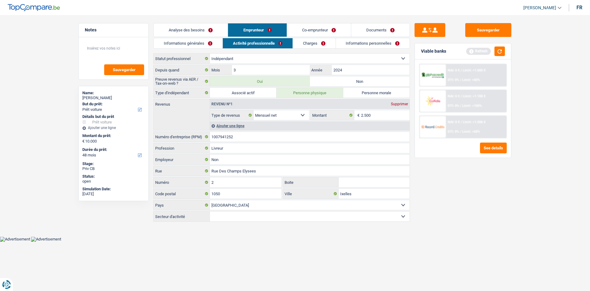
click at [308, 44] on link "Charges" at bounding box center [314, 43] width 43 height 10
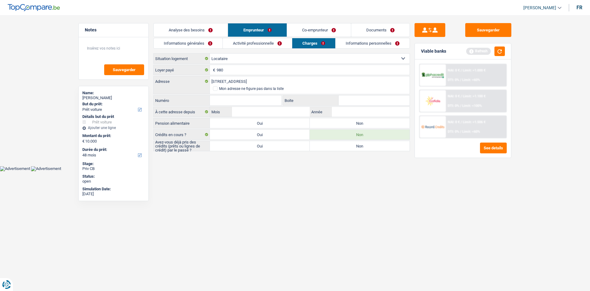
click at [240, 96] on input "Numéro" at bounding box center [246, 100] width 72 height 10
click at [231, 42] on link "Activité professionnelle" at bounding box center [257, 43] width 69 height 10
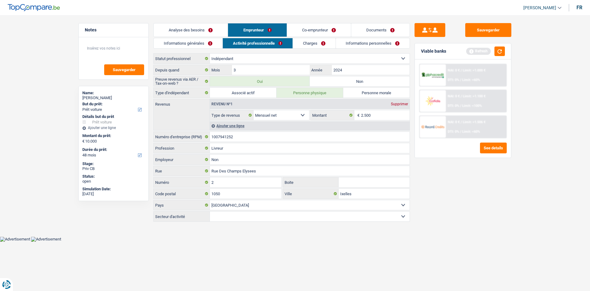
click at [199, 44] on link "Informations générales" at bounding box center [188, 43] width 69 height 10
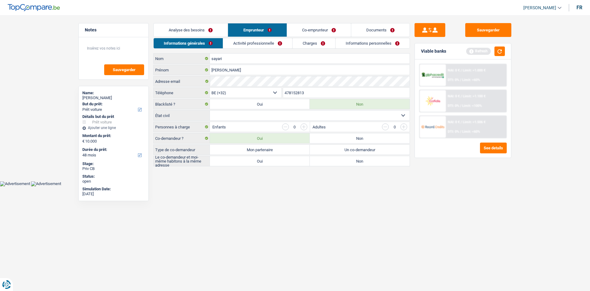
click at [254, 38] on div "Analyse des besoins Emprunteur Co-emprunteur Documents 1. Introduction & upsell…" at bounding box center [281, 94] width 257 height 143
click at [252, 41] on link "Activité professionnelle" at bounding box center [257, 43] width 69 height 10
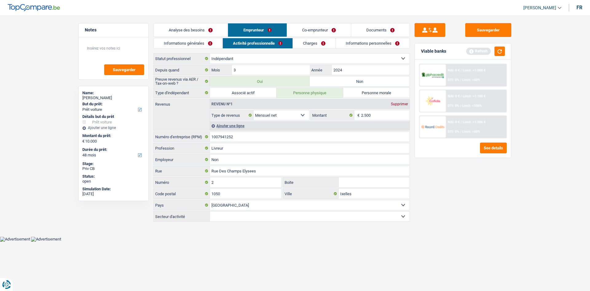
click at [297, 39] on link "Charges" at bounding box center [314, 43] width 43 height 10
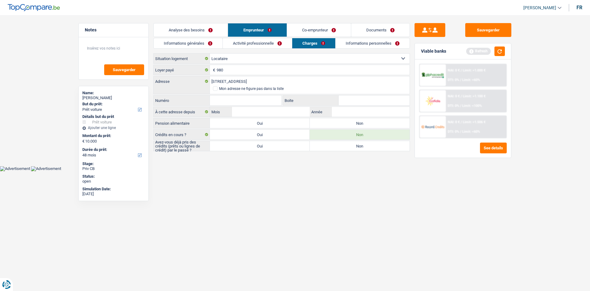
click at [225, 101] on input "Numéro" at bounding box center [246, 100] width 72 height 10
type input "2"
click at [361, 103] on input "Boite" at bounding box center [374, 100] width 71 height 10
type input "1"
click at [250, 171] on html "Vous avez le contrôle de vos données Nous utilisons des cookies, tout comme nos…" at bounding box center [295, 85] width 590 height 171
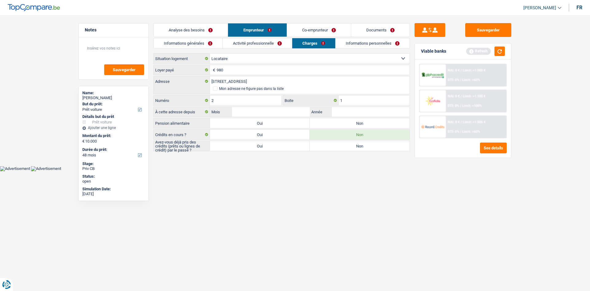
drag, startPoint x: 329, startPoint y: 115, endPoint x: 326, endPoint y: 112, distance: 3.7
click at [331, 116] on label "Année" at bounding box center [321, 112] width 22 height 10
click at [332, 116] on input "Année" at bounding box center [371, 112] width 78 height 10
type input "2024"
click at [235, 112] on input "Mois" at bounding box center [271, 112] width 78 height 10
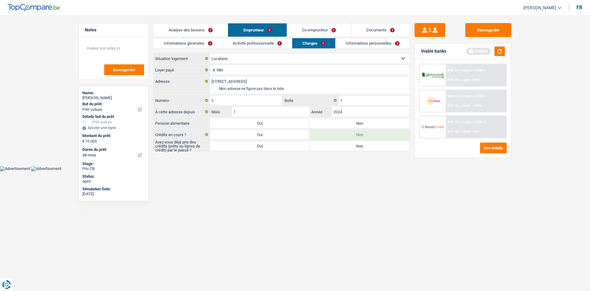
type input "12"
drag, startPoint x: 321, startPoint y: 219, endPoint x: 309, endPoint y: 196, distance: 26.0
click at [322, 171] on html "Vous avez le contrôle de vos données Nous utilisons des cookies, tout comme nos…" at bounding box center [295, 85] width 590 height 171
click at [245, 43] on link "Activité professionnelle" at bounding box center [257, 43] width 69 height 10
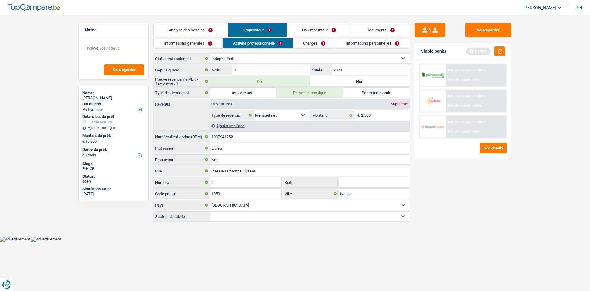
click at [198, 39] on link "Informations générales" at bounding box center [188, 43] width 69 height 10
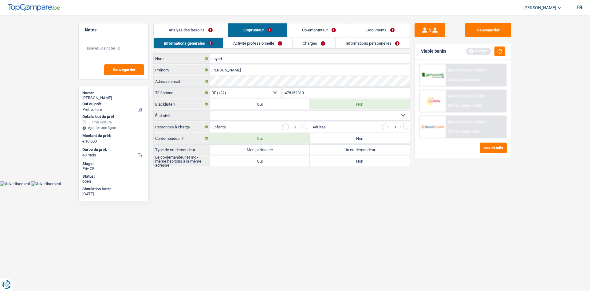
click at [271, 118] on select "Célibataire Marié(e) Cohabitant(e) légal(e) Divorcé(e) Veuf(ve) Séparé (de fait…" at bounding box center [310, 115] width 200 height 10
select select "married"
click at [210, 110] on select "Célibataire Marié(e) Cohabitant(e) légal(e) Divorcé(e) Veuf(ve) Séparé (de fait…" at bounding box center [310, 115] width 200 height 10
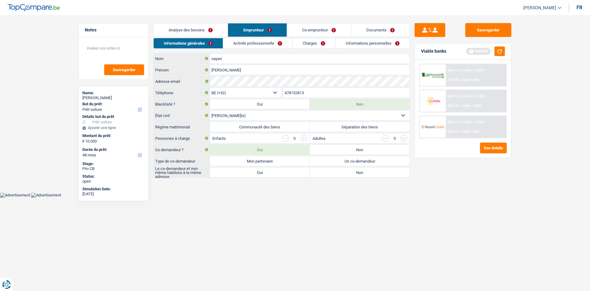
click at [294, 128] on label "Communauté des biens" at bounding box center [260, 127] width 100 height 10
click at [294, 128] on input "Communauté des biens" at bounding box center [260, 127] width 100 height 10
radio input "true"
click at [305, 137] on input "button" at bounding box center [304, 138] width 7 height 7
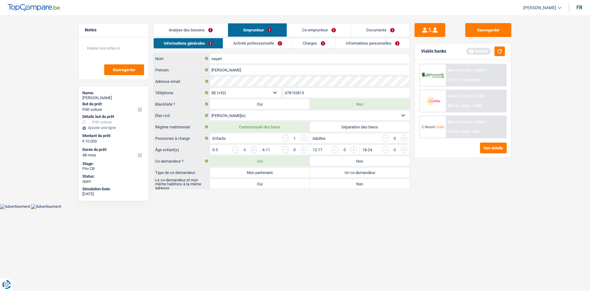
click at [254, 149] on input "button" at bounding box center [379, 151] width 256 height 10
click at [274, 172] on label "Mon partenaire" at bounding box center [260, 172] width 100 height 10
click at [274, 172] on input "Mon partenaire" at bounding box center [260, 172] width 100 height 10
radio input "true"
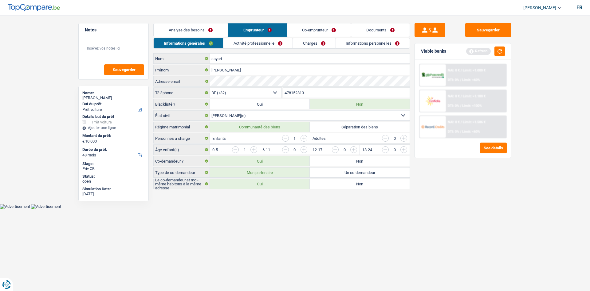
click at [244, 41] on link "Activité professionnelle" at bounding box center [258, 43] width 69 height 10
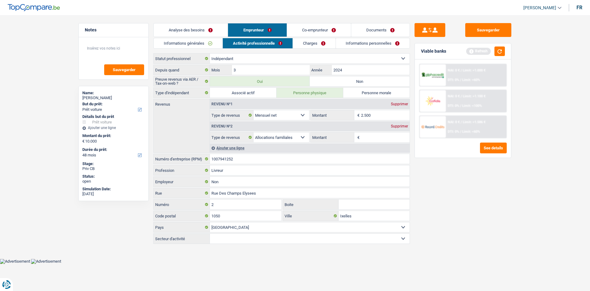
click at [311, 38] on link "Charges" at bounding box center [314, 43] width 43 height 10
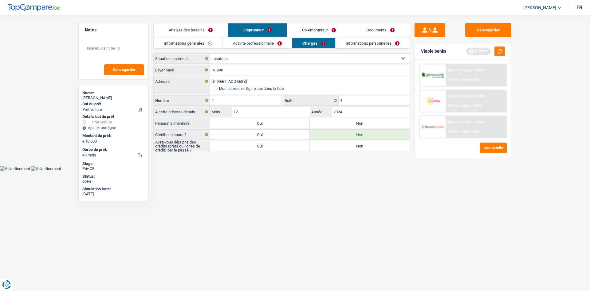
click at [255, 147] on label "Oui" at bounding box center [260, 146] width 100 height 10
click at [255, 147] on input "Oui" at bounding box center [260, 146] width 100 height 10
radio input "true"
click at [354, 147] on label "Non" at bounding box center [360, 146] width 100 height 10
click at [354, 147] on input "Non" at bounding box center [360, 146] width 100 height 10
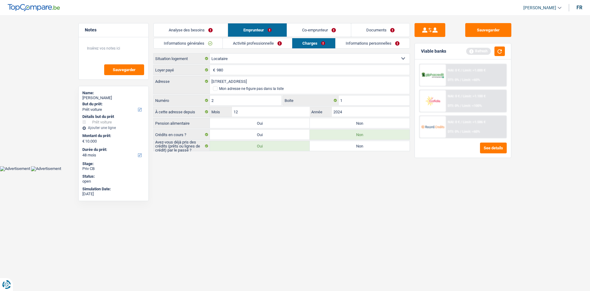
radio input "true"
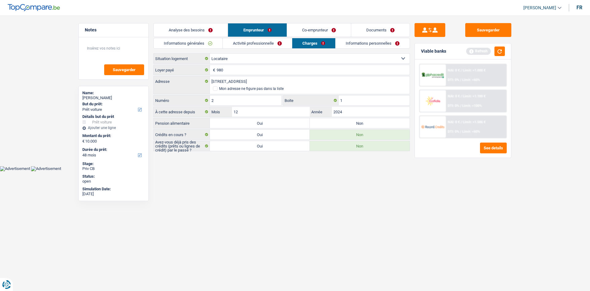
click at [325, 121] on label "Non" at bounding box center [360, 123] width 100 height 10
click at [325, 121] on input "Non" at bounding box center [360, 123] width 100 height 10
radio input "true"
click at [341, 43] on link "Informations personnelles" at bounding box center [373, 43] width 74 height 10
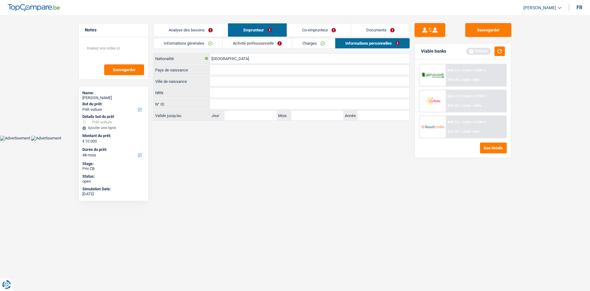
click at [214, 82] on input "Ville de naissance" at bounding box center [310, 81] width 200 height 10
type input "b"
type input "Ben gurd"
click at [239, 82] on input "Ben gurd" at bounding box center [310, 81] width 200 height 10
type input "Ben gurddan"
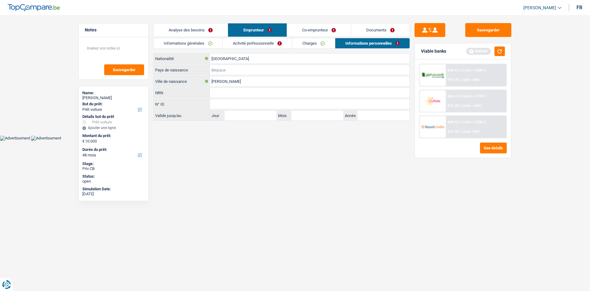
click at [236, 70] on input "Pays de naissance" at bounding box center [310, 70] width 200 height 10
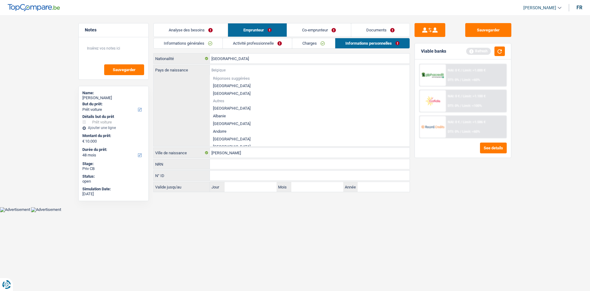
type input "t"
type input "u"
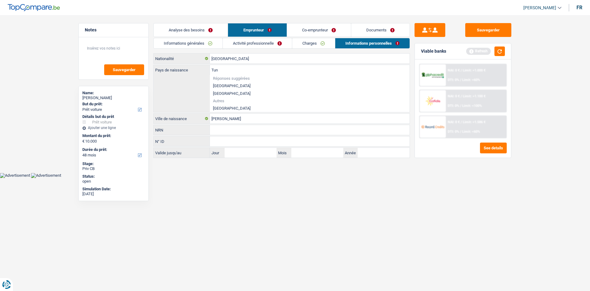
click at [216, 107] on li "Tunisie" at bounding box center [310, 108] width 200 height 8
type input "Tunisie"
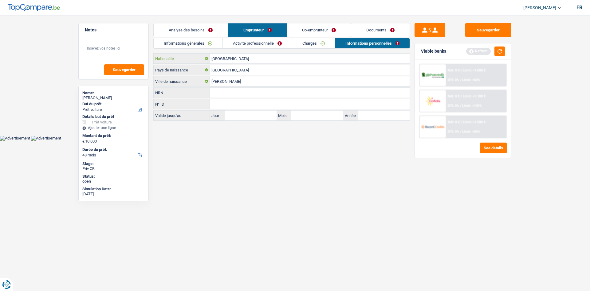
click at [237, 61] on input "[GEOGRAPHIC_DATA]" at bounding box center [310, 58] width 200 height 10
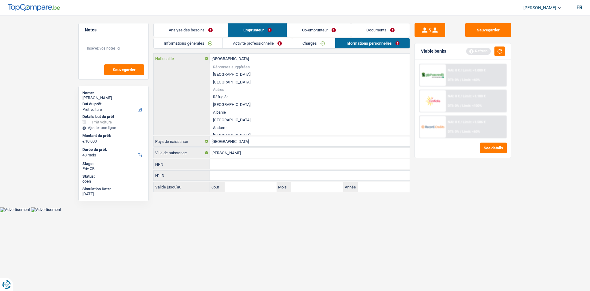
type input "Belgiqu"
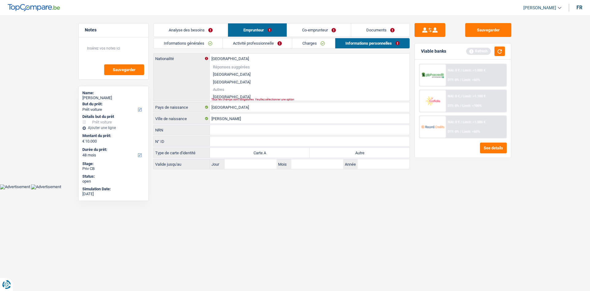
click at [219, 96] on li "Tunisie" at bounding box center [310, 97] width 200 height 8
type input "Tunisie"
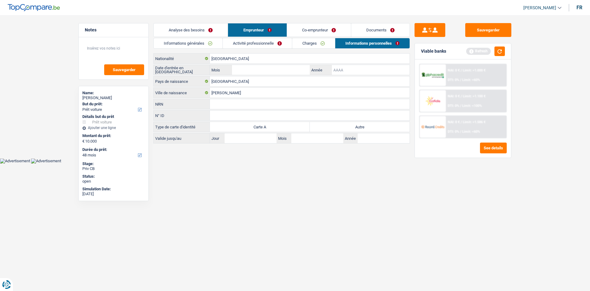
click at [336, 70] on input "Année" at bounding box center [371, 70] width 78 height 10
type input "2021"
click at [270, 70] on input "Mois" at bounding box center [271, 70] width 78 height 10
type input "12"
click at [240, 163] on html "Vous avez le contrôle de vos données Nous utilisons des cookies, tout comme nos…" at bounding box center [295, 81] width 590 height 163
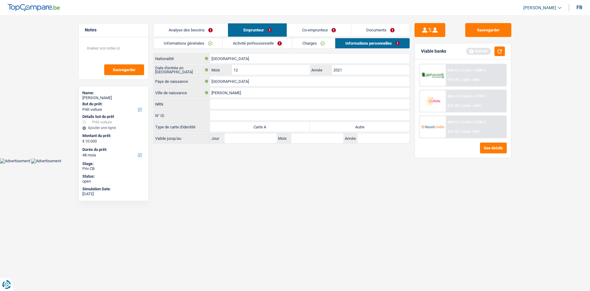
click at [334, 125] on label "Autre" at bounding box center [360, 127] width 100 height 10
click at [334, 125] on input "Autre" at bounding box center [360, 127] width 100 height 10
radio input "true"
click at [315, 31] on link "Co-emprunteur" at bounding box center [319, 29] width 64 height 13
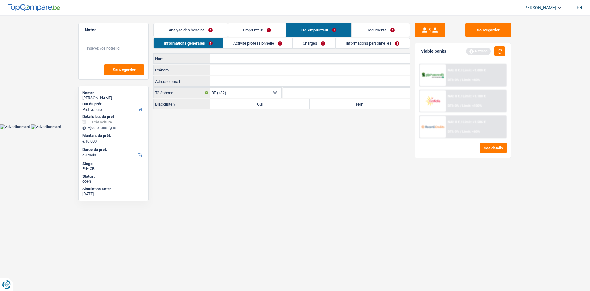
click at [260, 41] on link "Activité professionnelle" at bounding box center [257, 43] width 69 height 10
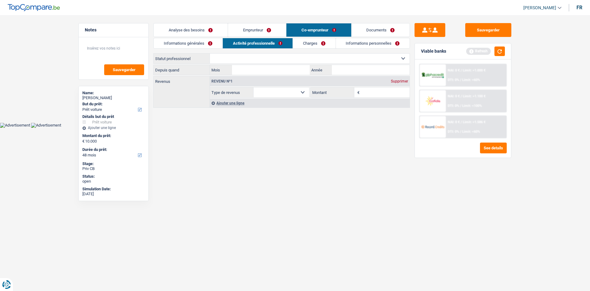
click at [232, 56] on select "Ouvrier Employé privé Employé public Invalide Indépendant Pensionné Chômeur Mut…" at bounding box center [310, 58] width 200 height 10
click at [184, 41] on link "Informations générales" at bounding box center [188, 43] width 69 height 10
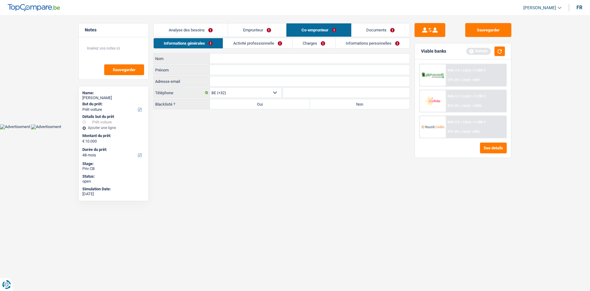
click at [235, 57] on input "Nom" at bounding box center [310, 58] width 200 height 10
type input "boukhari"
click at [225, 69] on input "Prénom" at bounding box center [310, 70] width 200 height 10
type input "b"
type input "dora"
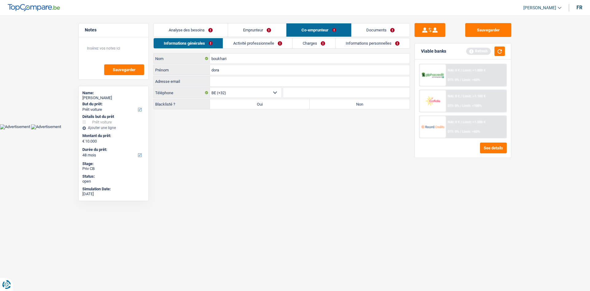
click at [223, 81] on input "Adresse email" at bounding box center [310, 81] width 200 height 10
click at [319, 105] on label "Non" at bounding box center [360, 104] width 100 height 10
click at [319, 105] on input "Non" at bounding box center [360, 104] width 100 height 10
radio input "true"
click at [248, 41] on link "Activité professionnelle" at bounding box center [258, 43] width 69 height 10
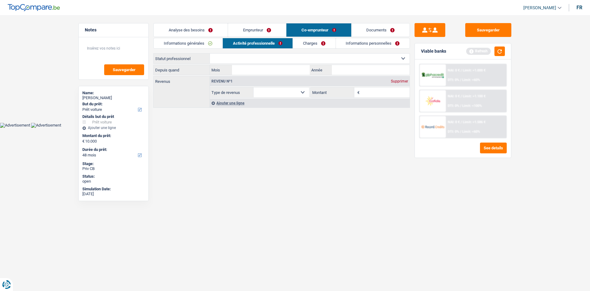
click at [309, 45] on link "Charges" at bounding box center [314, 43] width 43 height 10
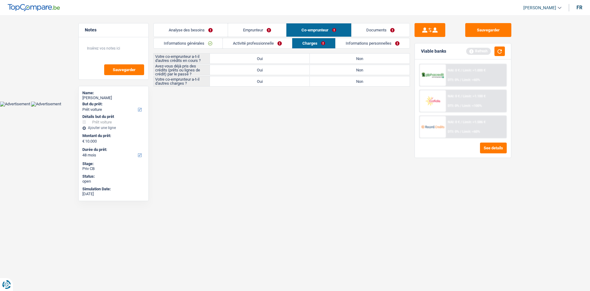
click at [256, 38] on div "Analyse des besoins Emprunteur Co-emprunteur Documents 1. Introduction & upsell…" at bounding box center [281, 54] width 257 height 63
click at [257, 43] on link "Activité professionnelle" at bounding box center [257, 43] width 69 height 10
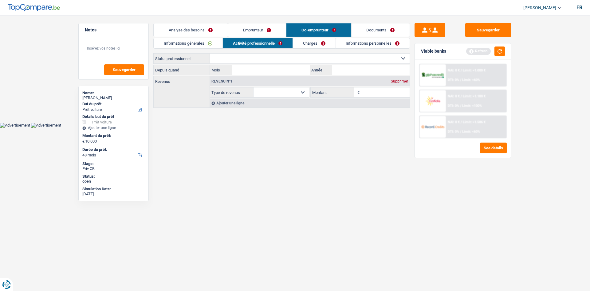
click at [239, 56] on select "Ouvrier Employé privé Employé public Invalide Indépendant Pensionné Chômeur Mut…" at bounding box center [310, 58] width 200 height 10
select select "unemployed"
click at [210, 53] on select "Ouvrier Employé privé Employé public Invalide Indépendant Pensionné Chômeur Mut…" at bounding box center [310, 58] width 200 height 10
select select "unemployment"
click at [337, 72] on input "Année" at bounding box center [371, 70] width 78 height 10
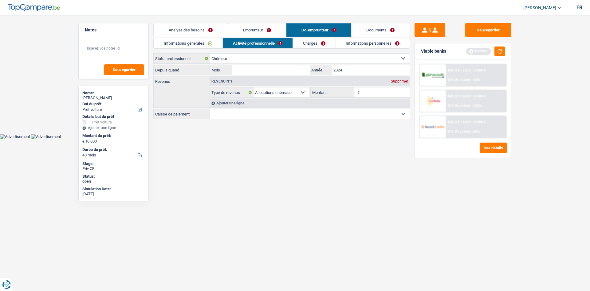
type input "2024"
click at [300, 70] on input "Mois" at bounding box center [271, 70] width 78 height 10
click at [324, 139] on html "Vous avez le contrôle de vos données Nous utilisons des cookies, tout comme nos…" at bounding box center [295, 69] width 590 height 139
click at [240, 70] on input "04" at bounding box center [271, 70] width 78 height 10
type input "08"
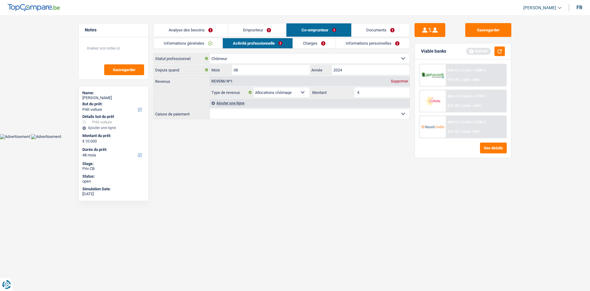
drag, startPoint x: 280, startPoint y: 148, endPoint x: 301, endPoint y: 125, distance: 30.9
click at [279, 139] on html "Vous avez le contrôle de vos données Nous utilisons des cookies, tout comme nos…" at bounding box center [295, 69] width 590 height 139
click at [375, 92] on input "Montant" at bounding box center [385, 92] width 49 height 10
type input "1.200"
drag, startPoint x: 267, startPoint y: 208, endPoint x: 277, endPoint y: 244, distance: 37.1
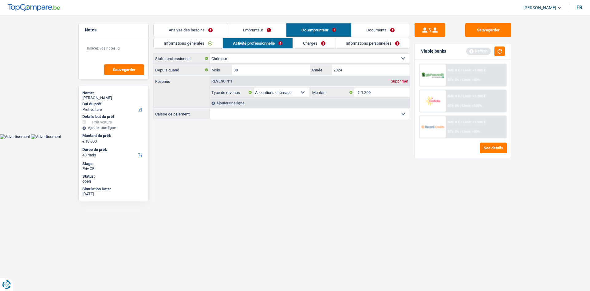
click at [273, 139] on html "Vous avez le contrôle de vos données Nous utilisons des cookies, tout comme nos…" at bounding box center [295, 69] width 590 height 139
click at [275, 118] on select "CAPAC FGTB CSC CGSLB Autre Sélectionner une option" at bounding box center [310, 114] width 200 height 10
select select "csc"
click at [210, 109] on select "CAPAC FGTB CSC CGSLB Autre Sélectionner une option" at bounding box center [310, 114] width 200 height 10
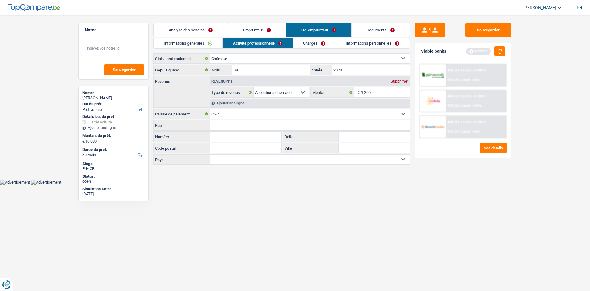
drag, startPoint x: 376, startPoint y: 209, endPoint x: 359, endPoint y: 188, distance: 27.8
click at [376, 184] on html "Vous avez le contrôle de vos données Nous utilisons des cookies, tout comme nos…" at bounding box center [295, 92] width 590 height 184
click at [314, 45] on link "Charges" at bounding box center [314, 43] width 43 height 10
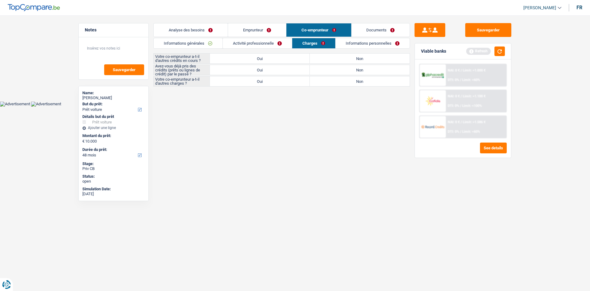
click at [342, 58] on label "Non" at bounding box center [360, 58] width 100 height 10
click at [342, 58] on input "Non" at bounding box center [360, 58] width 100 height 10
radio input "true"
click at [334, 70] on label "Non" at bounding box center [360, 70] width 100 height 10
click at [334, 70] on input "Non" at bounding box center [360, 70] width 100 height 10
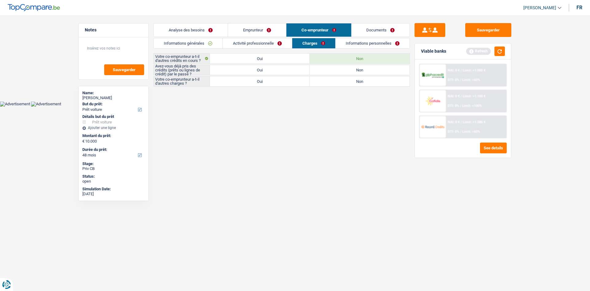
radio input "true"
click at [324, 80] on label "Non" at bounding box center [360, 81] width 100 height 10
click at [324, 80] on input "Non" at bounding box center [360, 81] width 100 height 10
radio input "true"
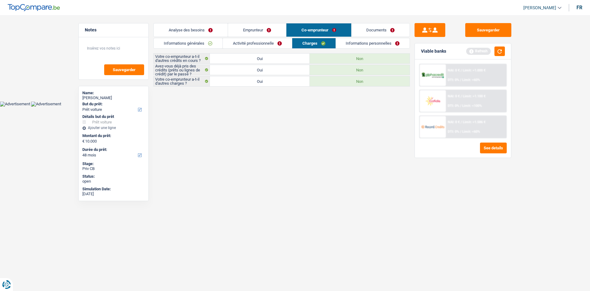
click at [261, 24] on link "Emprunteur" at bounding box center [257, 29] width 58 height 13
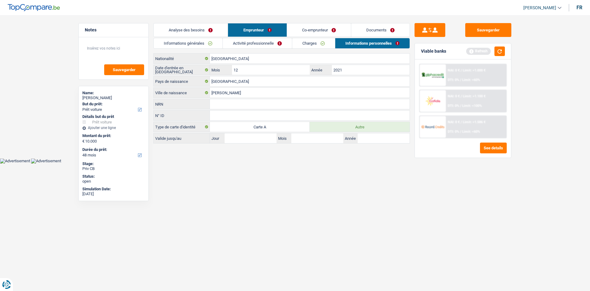
click at [305, 26] on link "Co-emprunteur" at bounding box center [319, 29] width 64 height 13
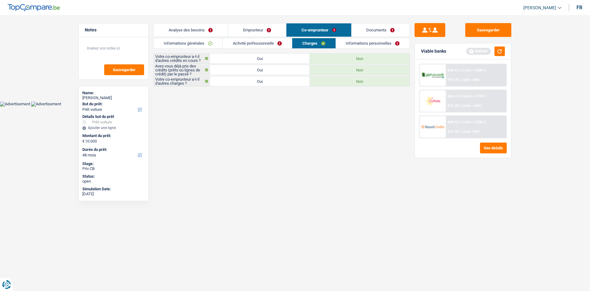
click at [350, 44] on link "Informations personnelles" at bounding box center [373, 43] width 74 height 10
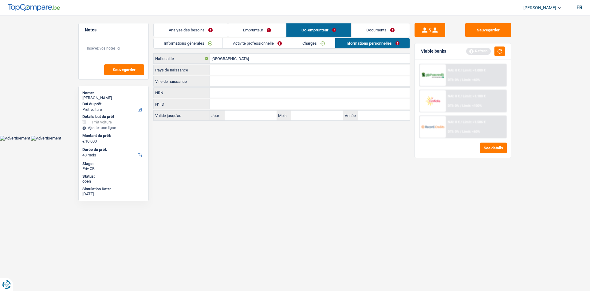
click at [227, 82] on input "Ville de naissance" at bounding box center [310, 81] width 200 height 10
click at [248, 79] on input "castel volturno" at bounding box center [310, 81] width 200 height 10
type input "castel volturno"
click at [229, 69] on input "Pays de naissance" at bounding box center [310, 70] width 200 height 10
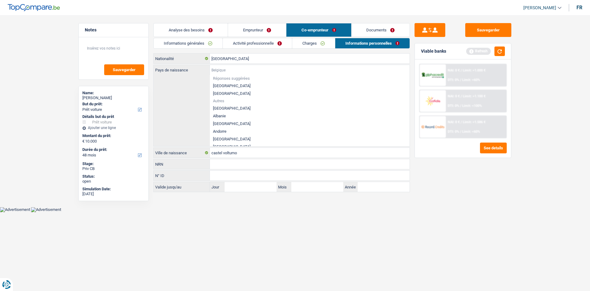
type input "i"
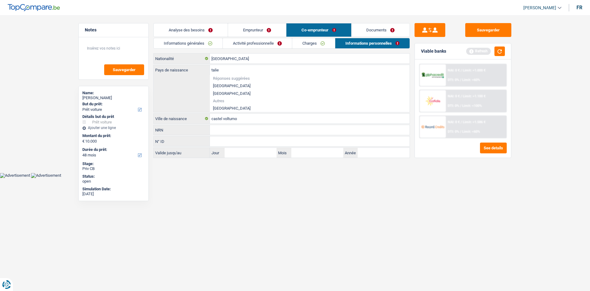
click at [215, 109] on div "talie Pays de naissance Réponses suggérées Belgique Luxembourg Autres Italie To…" at bounding box center [282, 88] width 256 height 47
click at [217, 103] on li "Autres" at bounding box center [310, 100] width 200 height 7
click at [216, 108] on li "[GEOGRAPHIC_DATA]" at bounding box center [310, 108] width 200 height 8
type input "[GEOGRAPHIC_DATA]"
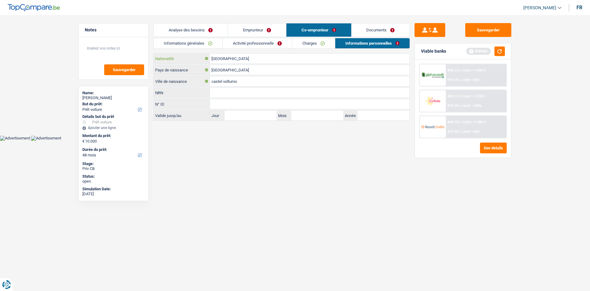
click at [247, 58] on input "[GEOGRAPHIC_DATA]" at bounding box center [310, 58] width 200 height 10
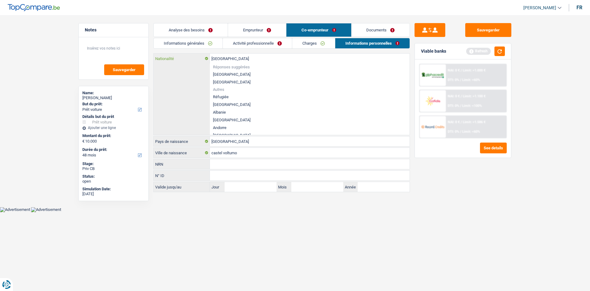
type input "Belgiqu"
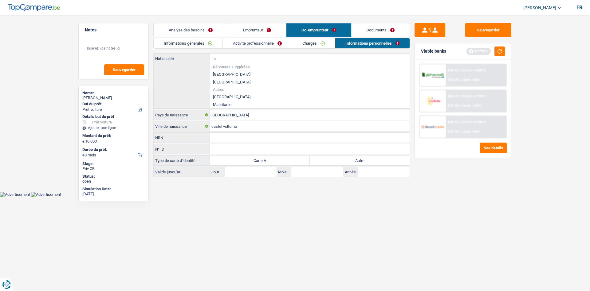
click at [220, 97] on li "[GEOGRAPHIC_DATA]" at bounding box center [310, 97] width 200 height 8
type input "[GEOGRAPHIC_DATA]"
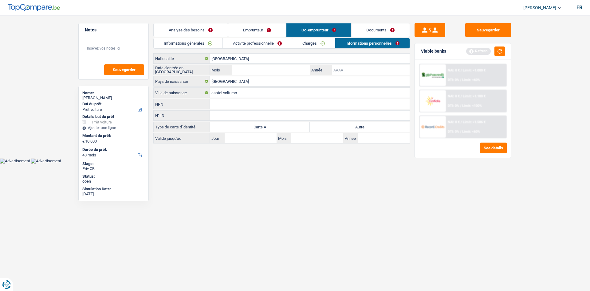
click at [336, 68] on input "Année" at bounding box center [371, 70] width 78 height 10
type input "2013"
click at [294, 70] on input "Mois" at bounding box center [271, 70] width 78 height 10
type input "02"
click at [301, 163] on html "Vous avez le contrôle de vos données Nous utilisons des cookies, tout comme nos…" at bounding box center [295, 81] width 590 height 163
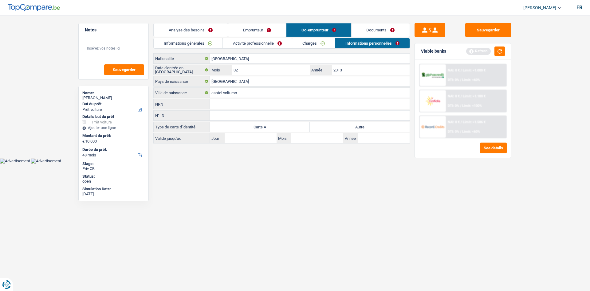
click at [342, 121] on div "Italie Nationalité Date d'entrée en Belgique 02 Mois / 2013 Année Italie Pays d…" at bounding box center [281, 98] width 257 height 90
click at [342, 125] on label "Autre" at bounding box center [360, 127] width 100 height 10
click at [342, 125] on input "Autre" at bounding box center [360, 127] width 100 height 10
radio input "true"
click at [305, 163] on html "Vous avez le contrôle de vos données Nous utilisons des cookies, tout comme nos…" at bounding box center [295, 81] width 590 height 163
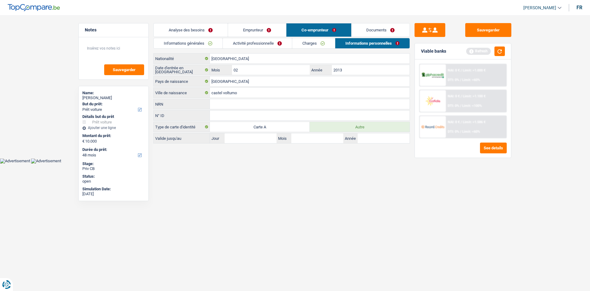
click at [378, 30] on link "Documents" at bounding box center [381, 29] width 58 height 13
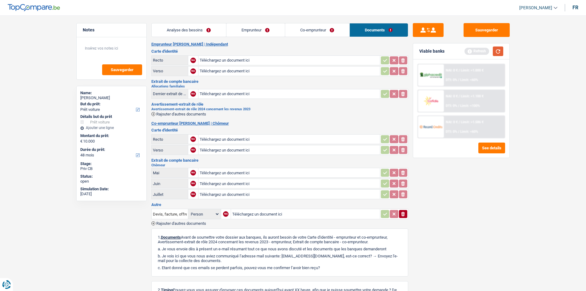
click at [495, 50] on button "button" at bounding box center [498, 51] width 10 height 10
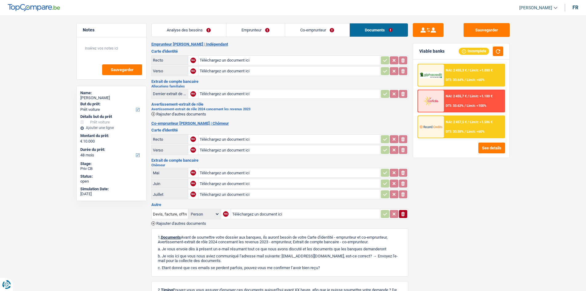
click at [324, 31] on link "Co-emprunteur" at bounding box center [317, 29] width 64 height 13
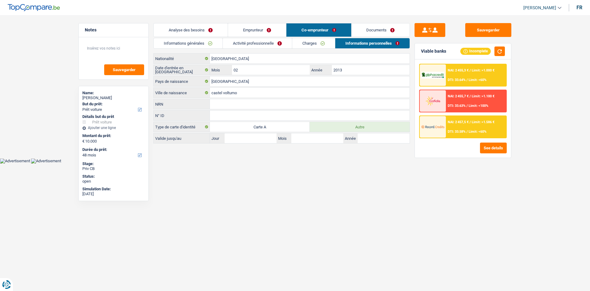
click at [275, 33] on link "Emprunteur" at bounding box center [257, 29] width 58 height 13
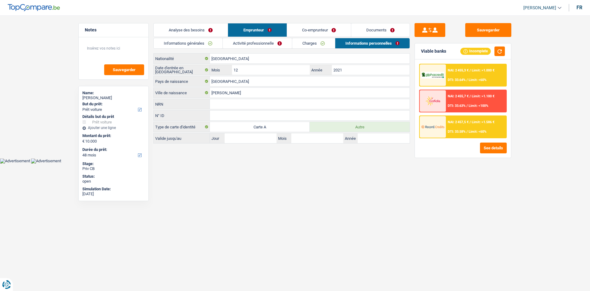
click at [192, 25] on link "Analyse des besoins" at bounding box center [191, 29] width 74 height 13
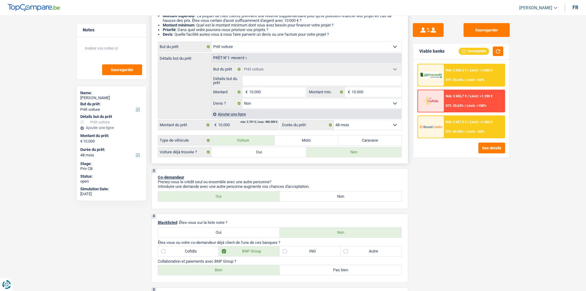
scroll to position [86, 0]
click at [356, 127] on select "12 mois 18 mois 24 mois 30 mois 36 mois 42 mois 48 mois Sélectionner une option" at bounding box center [368, 126] width 68 height 10
click at [269, 92] on input "10.000" at bounding box center [277, 93] width 56 height 10
type input "1.000"
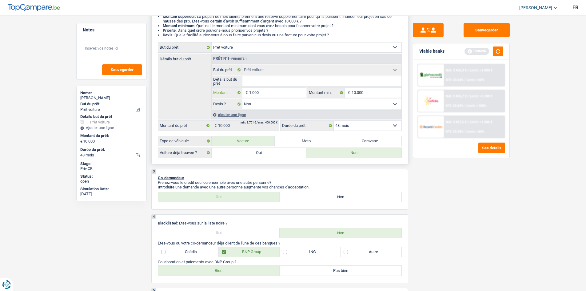
type input "10.001"
click at [364, 127] on select "12 mois 18 mois 24 mois 30 mois 36 mois 42 mois 48 mois Sélectionner une option" at bounding box center [368, 126] width 68 height 10
type input "10.001"
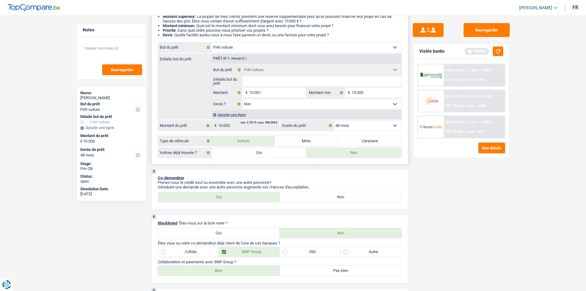
type input "10.001"
select select "60"
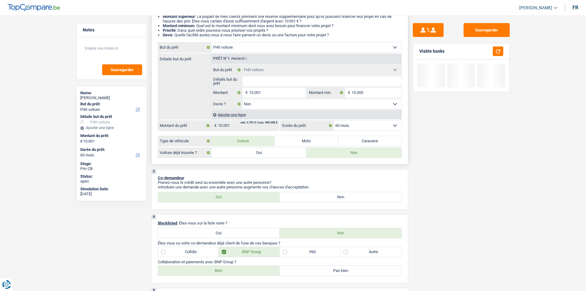
click at [334, 121] on select "12 mois 18 mois 24 mois 30 mois 36 mois 42 mois 48 mois 60 mois Sélectionner un…" at bounding box center [368, 126] width 68 height 10
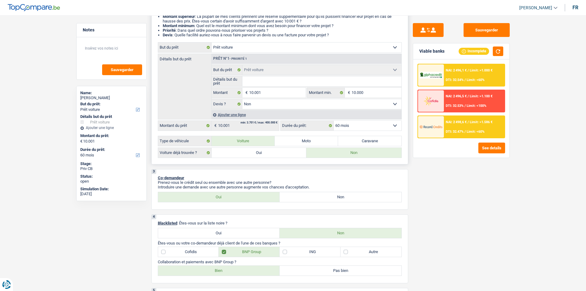
click at [352, 123] on select "12 mois 18 mois 24 mois 30 mois 36 mois 42 mois 48 mois 60 mois Sélectionner un…" at bounding box center [368, 126] width 68 height 10
select select "48"
click at [334, 121] on select "12 mois 18 mois 24 mois 30 mois 36 mois 42 mois 48 mois 60 mois Sélectionner un…" at bounding box center [368, 126] width 68 height 10
select select "48"
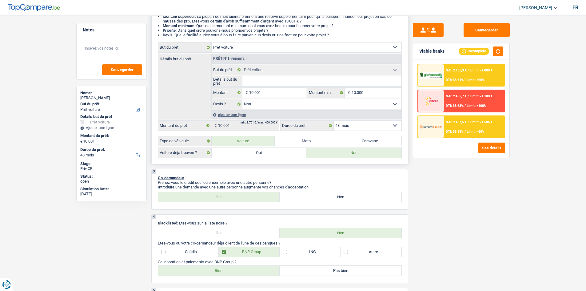
scroll to position [0, 0]
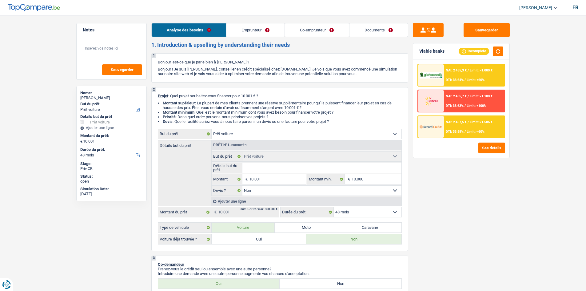
click at [240, 30] on link "Emprunteur" at bounding box center [255, 29] width 58 height 13
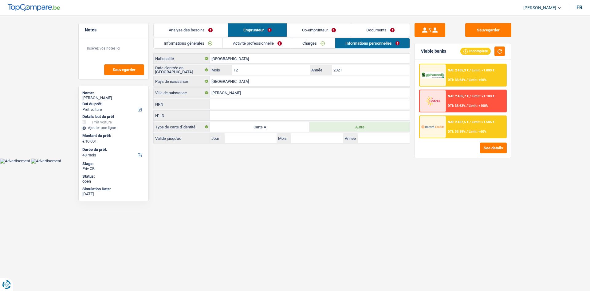
click at [260, 40] on link "Activité professionnelle" at bounding box center [257, 43] width 69 height 10
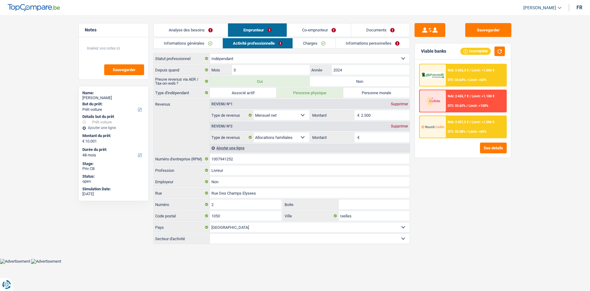
click at [399, 123] on div "Revenu nº2 Supprimer" at bounding box center [310, 126] width 200 height 10
click at [397, 127] on div "Supprimer" at bounding box center [400, 126] width 20 height 4
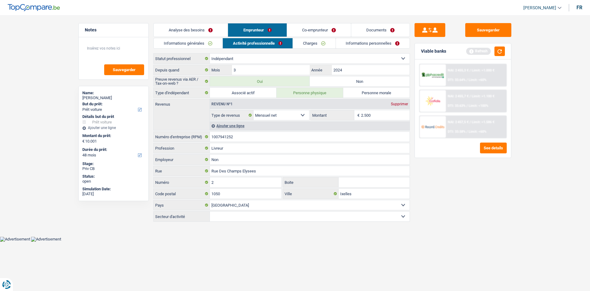
click at [306, 46] on link "Charges" at bounding box center [314, 43] width 43 height 10
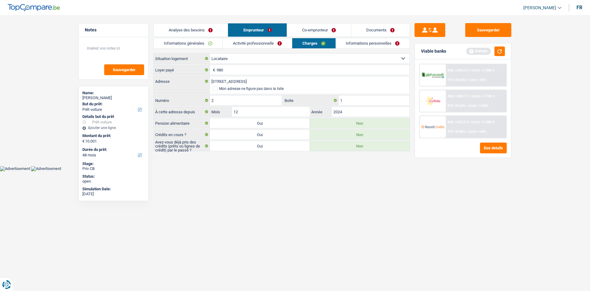
click at [304, 30] on link "Co-emprunteur" at bounding box center [319, 29] width 64 height 13
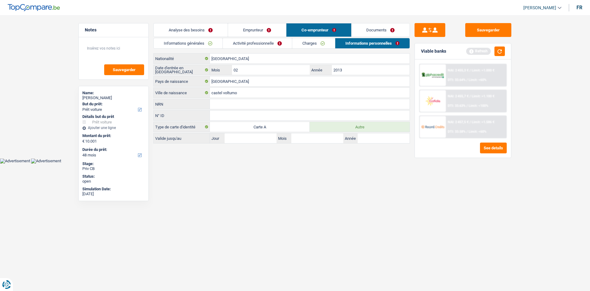
click at [307, 43] on link "Charges" at bounding box center [313, 43] width 43 height 10
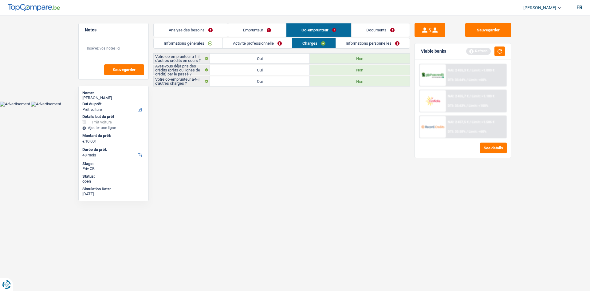
click at [278, 39] on link "Activité professionnelle" at bounding box center [257, 43] width 69 height 10
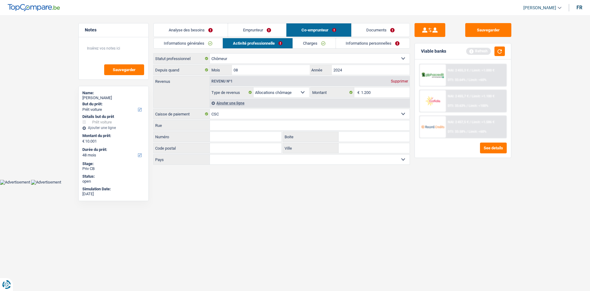
click at [222, 101] on div "Ajouter une ligne" at bounding box center [310, 102] width 200 height 9
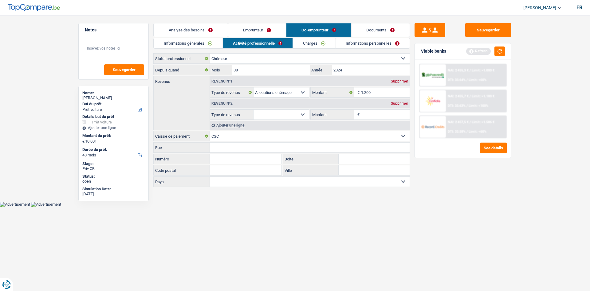
click at [279, 113] on select "Allocation d'handicap Allocations chômage Allocations familiales Chèques repas …" at bounding box center [282, 114] width 56 height 10
select select "familyAllowances"
click at [254, 109] on select "Allocation d'handicap Allocations chômage Allocations familiales Chèques repas …" at bounding box center [282, 114] width 56 height 10
click at [369, 112] on input "Montant" at bounding box center [385, 114] width 49 height 10
type input "220"
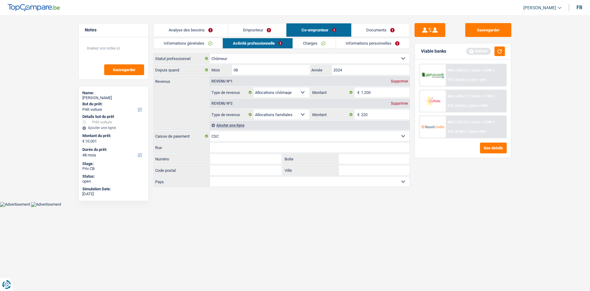
click at [481, 200] on div "Sauvegarder Viable banks Refresh NAI: 2 455,3 € / Limit: >1.000 € DTI: 33.64% /…" at bounding box center [463, 151] width 106 height 256
click at [499, 50] on button "button" at bounding box center [500, 51] width 10 height 10
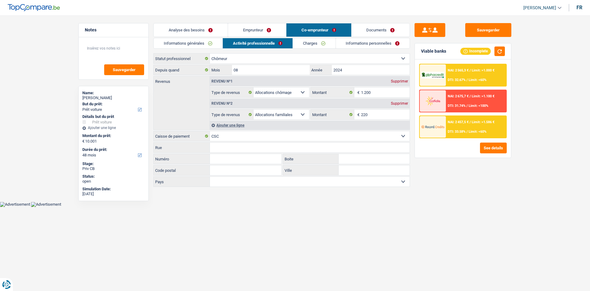
click at [248, 30] on link "Emprunteur" at bounding box center [257, 29] width 58 height 13
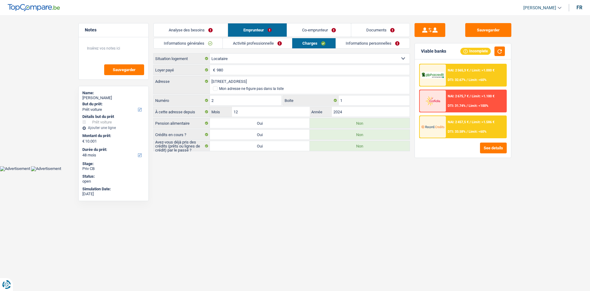
click at [214, 26] on link "Analyse des besoins" at bounding box center [191, 29] width 74 height 13
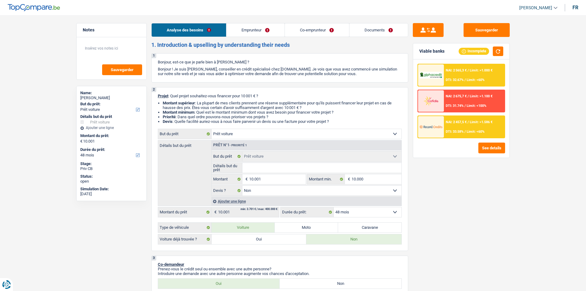
click at [450, 74] on div "NAI: 2 565,3 € / Limit: >1.000 € DTI: 32.67% / Limit: <60%" at bounding box center [474, 75] width 61 height 22
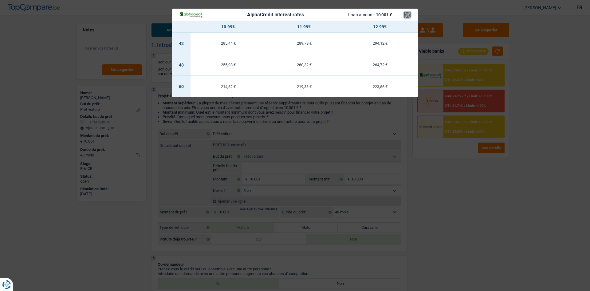
click at [406, 15] on button "×" at bounding box center [407, 15] width 6 height 6
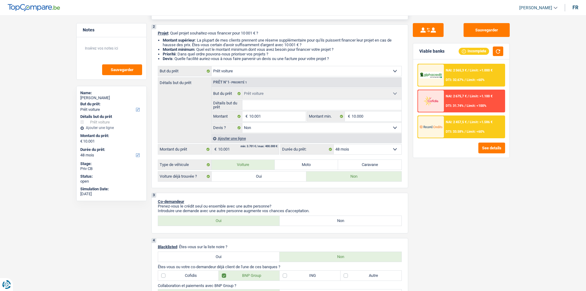
scroll to position [63, 0]
click at [449, 79] on span "DTI: 32.67%" at bounding box center [455, 80] width 18 height 4
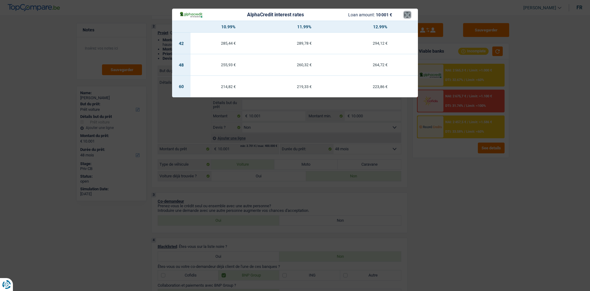
click at [409, 12] on button "×" at bounding box center [407, 15] width 6 height 6
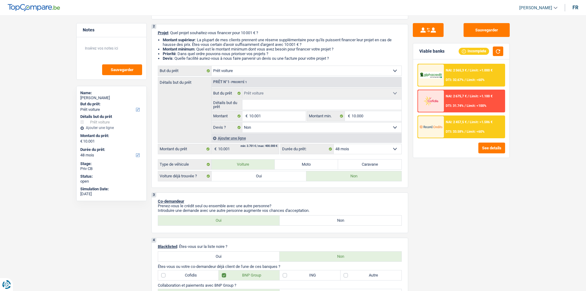
click at [450, 125] on div "NAI: 2 457,5 € / Limit: >1.586 € DTI: 33.58% / Limit: <60%" at bounding box center [474, 127] width 61 height 22
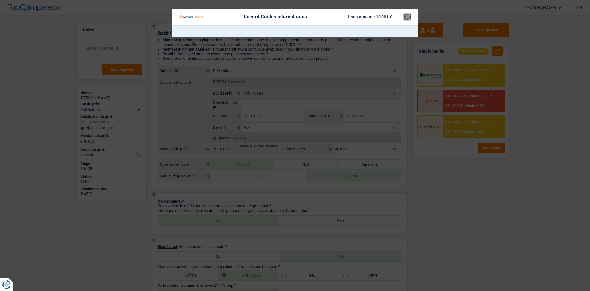
click at [408, 14] on button "×" at bounding box center [407, 17] width 6 height 6
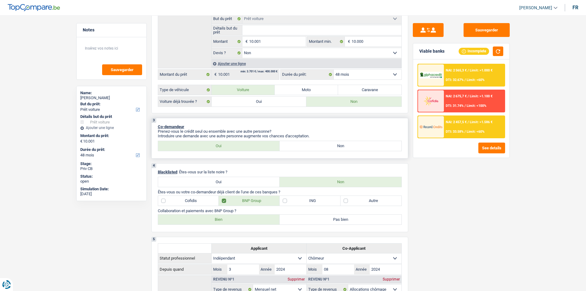
scroll to position [0, 0]
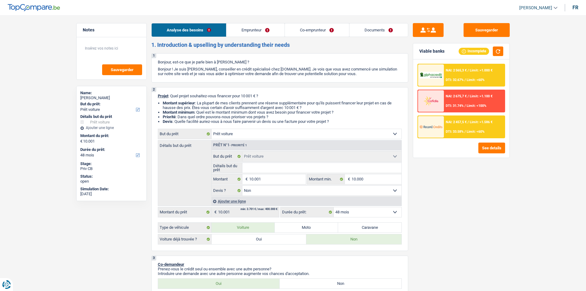
click at [451, 77] on div "NAI: 2 565,3 € / Limit: >1.000 € DTI: 32.67% / Limit: <60%" at bounding box center [474, 75] width 61 height 22
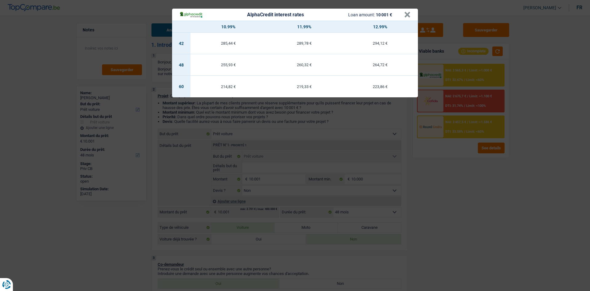
click at [466, 172] on div "AlphaCredit interest rates Loan amount: 10 001 € × 10.99% 11.99% 12.99% 42 285,…" at bounding box center [295, 145] width 590 height 291
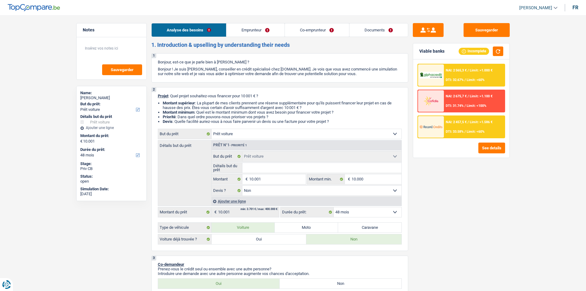
click at [435, 165] on div "Sauvegarder Viable banks Incomplete NAI: 2 565,3 € / Limit: >1.000 € DTI: 32.67…" at bounding box center [461, 151] width 106 height 256
click at [284, 30] on link "Emprunteur" at bounding box center [255, 29] width 58 height 13
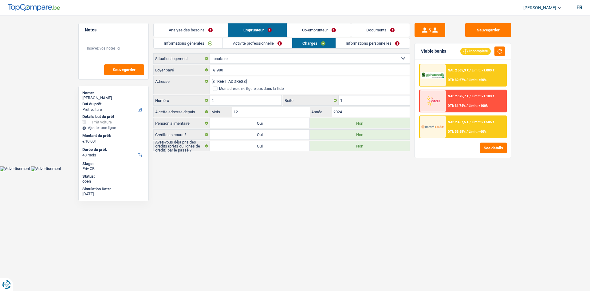
click at [296, 29] on link "Co-emprunteur" at bounding box center [319, 29] width 64 height 13
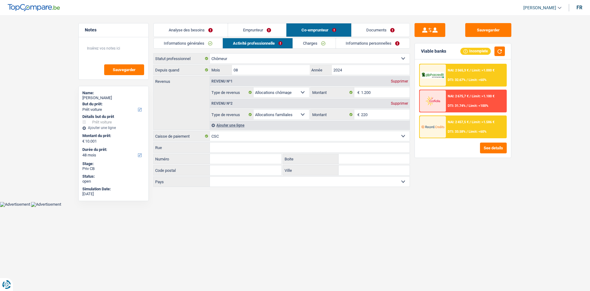
click at [199, 41] on link "Informations générales" at bounding box center [188, 43] width 69 height 10
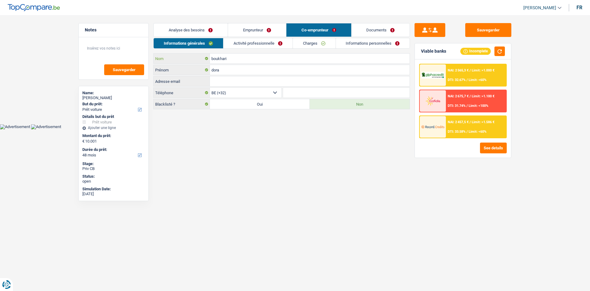
drag, startPoint x: 251, startPoint y: 61, endPoint x: 164, endPoint y: 54, distance: 87.3
click at [164, 54] on div "boukhari Nom" at bounding box center [282, 58] width 256 height 10
click at [202, 26] on link "Analyse des besoins" at bounding box center [191, 29] width 74 height 13
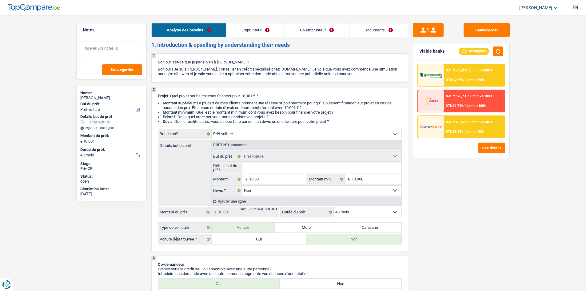
click at [90, 50] on textarea at bounding box center [111, 51] width 61 height 18
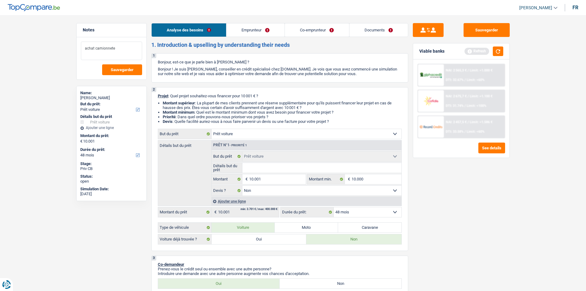
click at [102, 46] on textarea "achat camionnete" at bounding box center [111, 51] width 61 height 18
drag, startPoint x: 102, startPoint y: 46, endPoint x: 21, endPoint y: 95, distance: 94.6
click at [121, 52] on textarea "achat camionnete" at bounding box center [111, 51] width 61 height 18
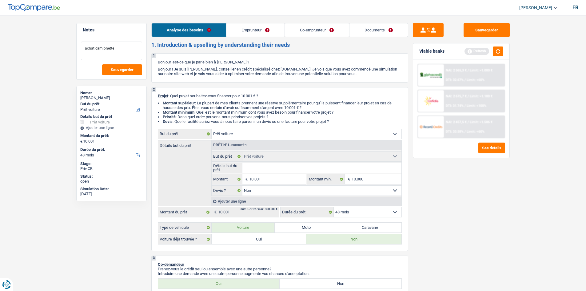
click at [135, 54] on textarea "achat camionette" at bounding box center [111, 51] width 61 height 18
type textarea "achat VU à 14k besoin de 10k"
click at [119, 71] on span "Sauvegarder" at bounding box center [122, 70] width 23 height 4
click at [468, 26] on button "Sauvegarder" at bounding box center [486, 30] width 46 height 14
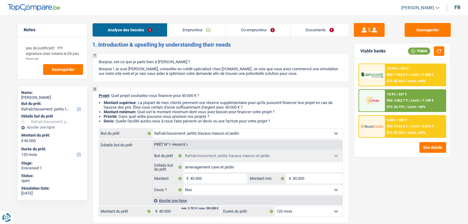
select select "houseOrGarden"
select select "120"
select select "houseOrGarden"
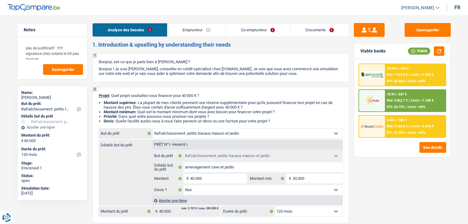
select select "false"
select select "120"
select select "worker"
select select "familyAllowances"
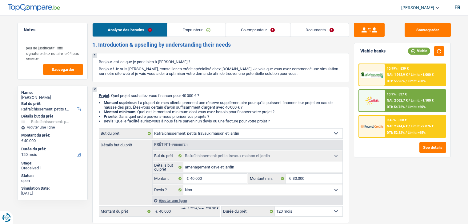
select select "netSalary"
select select "familyAllowances"
select select "ownerWithMortgage"
select select "mortgage"
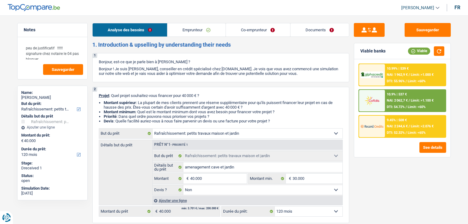
select select "300"
select select "carLoan"
select select "84"
select select "cardOrCredit"
select select "houseOrGarden"
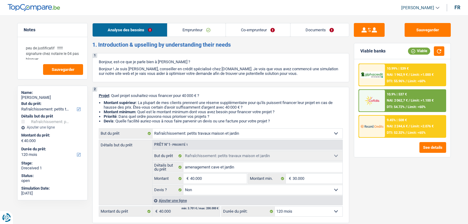
select select "houseOrGarden"
select select "false"
select select "120"
click at [196, 31] on link "Emprunteur" at bounding box center [196, 29] width 58 height 13
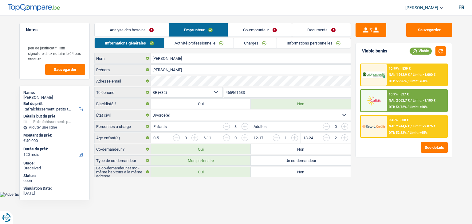
click at [246, 32] on link "Co-emprunteur" at bounding box center [260, 29] width 64 height 13
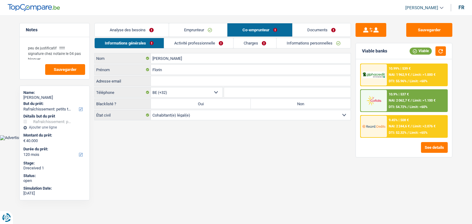
click at [196, 41] on link "Activité professionnelle" at bounding box center [198, 43] width 69 height 10
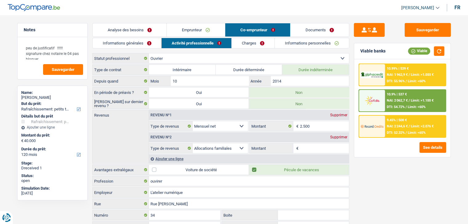
click at [246, 44] on link "Charges" at bounding box center [253, 43] width 43 height 10
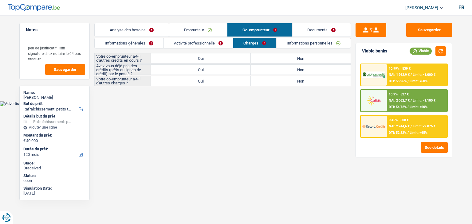
click at [220, 41] on link "Activité professionnelle" at bounding box center [198, 43] width 69 height 10
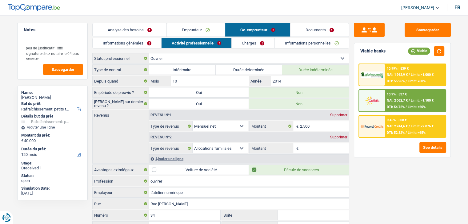
click at [143, 43] on link "Informations générales" at bounding box center [127, 43] width 69 height 10
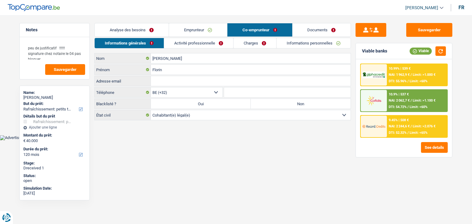
click at [139, 27] on link "Analyse des besoins" at bounding box center [132, 29] width 74 height 13
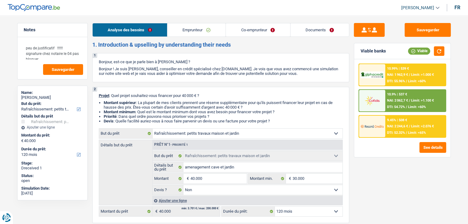
click at [183, 32] on link "Emprunteur" at bounding box center [196, 29] width 58 height 13
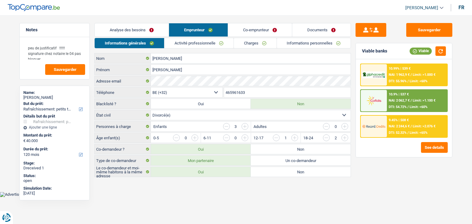
click at [207, 43] on link "Activité professionnelle" at bounding box center [198, 43] width 69 height 10
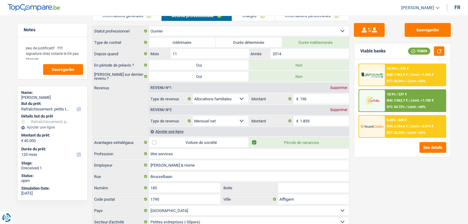
scroll to position [17, 0]
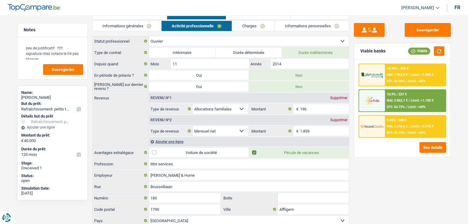
click at [242, 26] on link "Charges" at bounding box center [253, 26] width 43 height 10
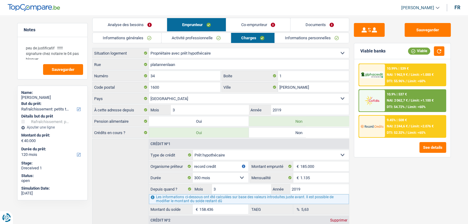
scroll to position [0, 0]
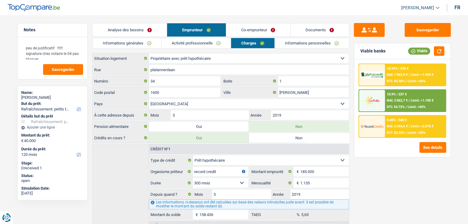
click at [317, 30] on link "Documents" at bounding box center [319, 29] width 58 height 13
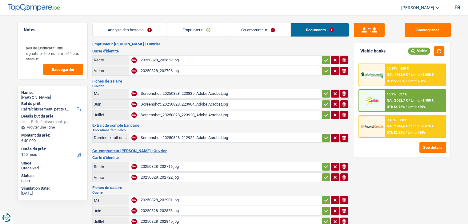
click at [187, 29] on link "Emprunteur" at bounding box center [196, 29] width 58 height 13
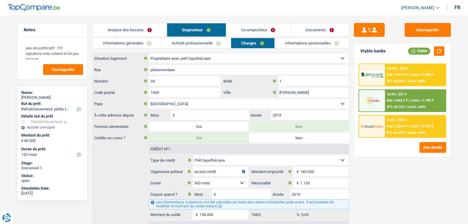
click at [138, 45] on link "Informations générales" at bounding box center [127, 43] width 69 height 10
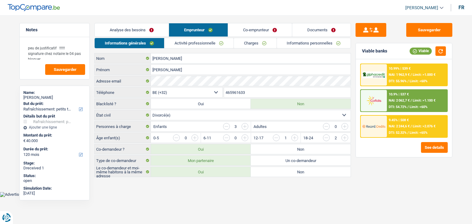
click at [136, 30] on link "Analyse des besoins" at bounding box center [132, 29] width 74 height 13
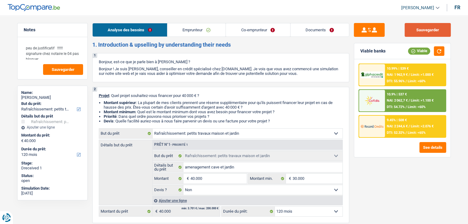
drag, startPoint x: 432, startPoint y: 26, endPoint x: 397, endPoint y: 11, distance: 38.2
click at [430, 26] on button "Sauvegarder" at bounding box center [427, 30] width 46 height 14
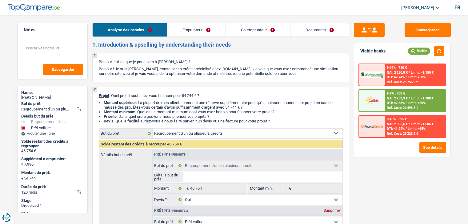
select select "refinancing"
select select "car"
select select "120"
select select "refinancing"
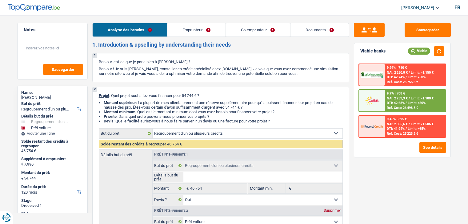
select select "refinancing"
select select "yes"
select select "car"
select select "yes"
select select "120"
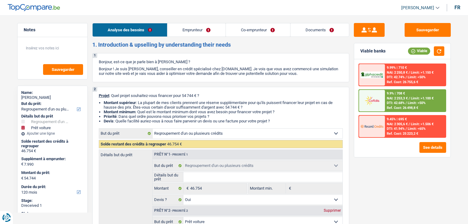
select select "mutuality"
select select "publicEmployee"
select select "mutualityIndemnity"
select select "netSalary"
select select "mutualityIndemnity"
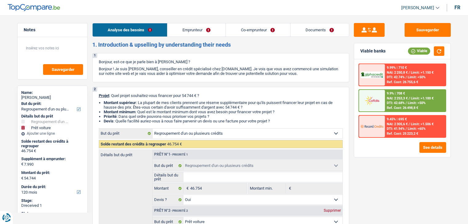
select select "mealVouchers"
select select "rents"
select select "personalLoan"
select select "legalFees"
select select "84"
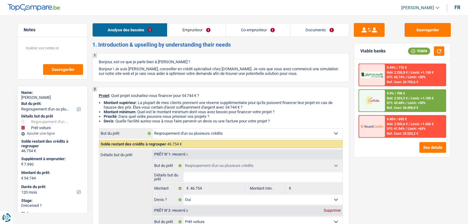
select select "cardOrCredit"
select select "refinancing"
select select "yes"
select select "car"
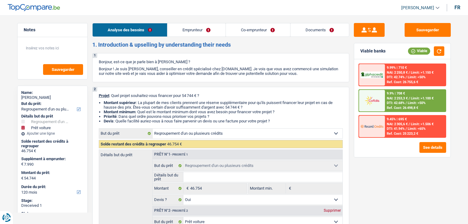
select select "yes"
select select "120"
click at [306, 30] on link "Documents" at bounding box center [319, 29] width 58 height 13
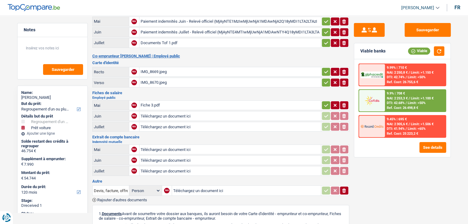
scroll to position [61, 0]
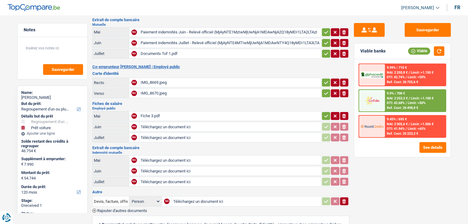
click at [157, 113] on div "Fiche 3.pdf" at bounding box center [230, 116] width 179 height 9
click at [153, 113] on div "Fiche 3.pdf" at bounding box center [230, 116] width 179 height 9
click at [197, 53] on div "Documents Tof 1.pdf" at bounding box center [230, 53] width 179 height 9
click at [187, 42] on div "Paiement indemnités Juillet - Relevé officiel (MjAyNTE4MTIwMjUwNjA1MDAwNTY4Q1…" at bounding box center [230, 42] width 179 height 9
click at [145, 112] on div "Fiche 3.pdf" at bounding box center [230, 116] width 179 height 9
